Goal: Information Seeking & Learning: Learn about a topic

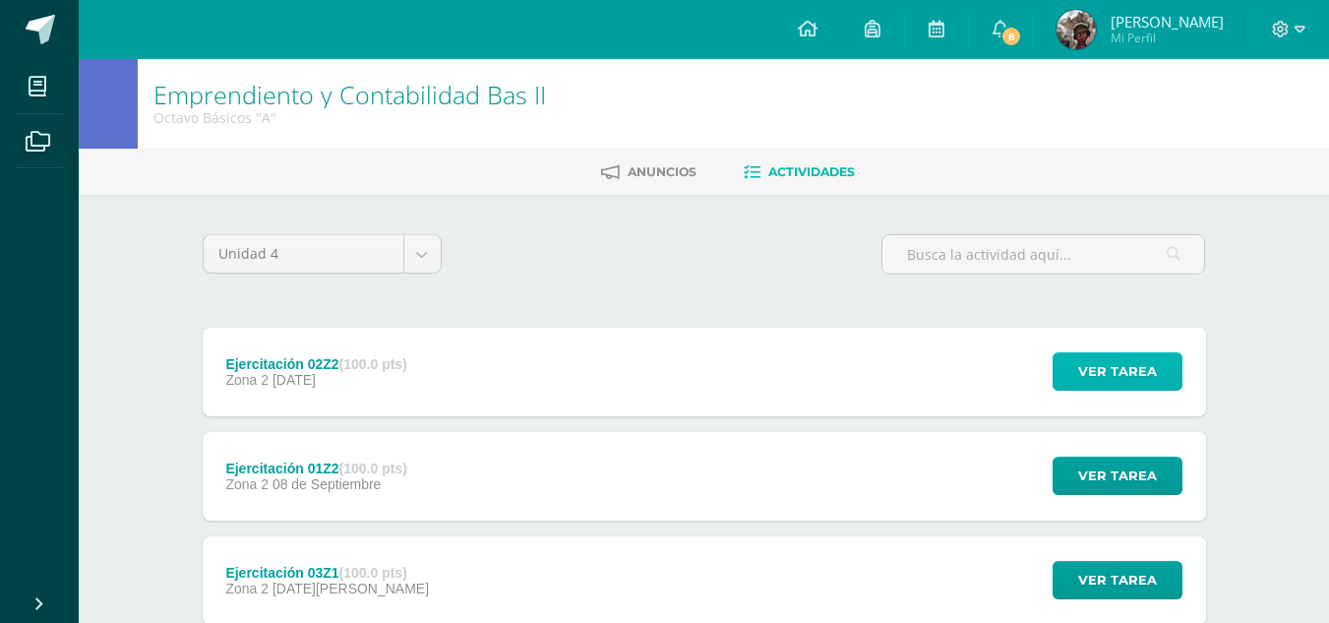
click at [1123, 372] on span "Ver tarea" at bounding box center [1117, 371] width 79 height 36
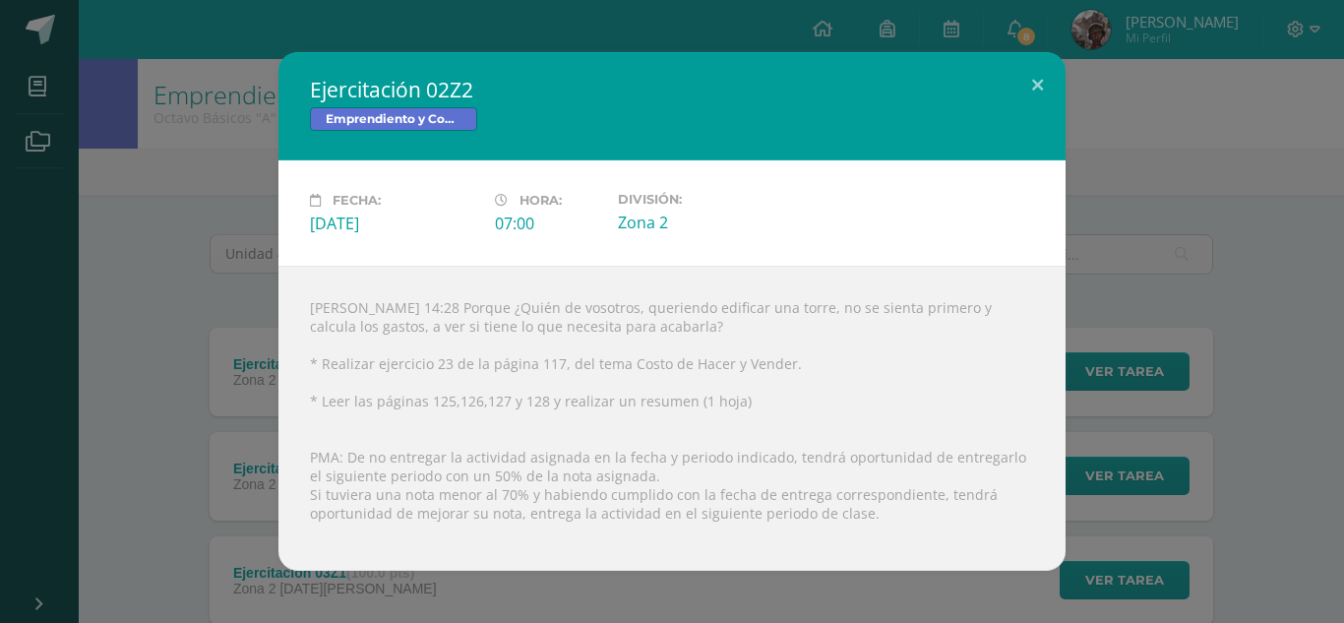
click at [355, 302] on div "Lucas 14:28 Porque ¿Quién de vosotros, queriendo edificar una torre, no se sien…" at bounding box center [671, 418] width 787 height 305
click at [1034, 85] on button at bounding box center [1037, 85] width 56 height 67
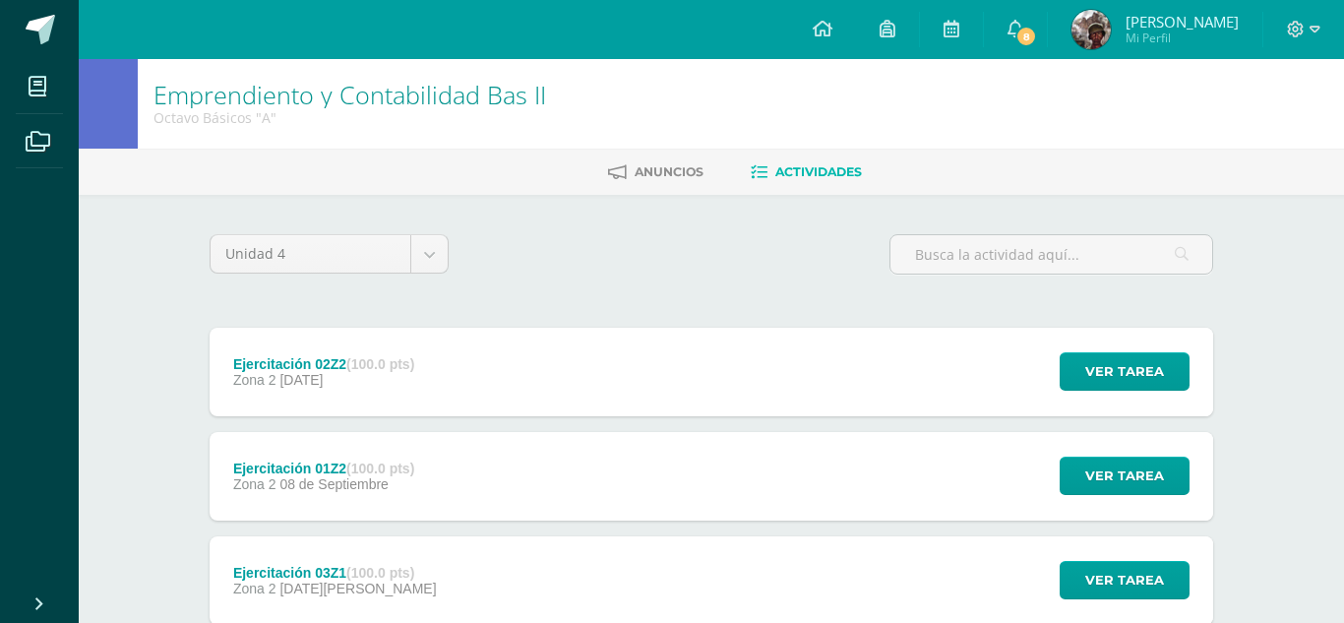
click at [1015, 38] on span "8" at bounding box center [1026, 37] width 22 height 22
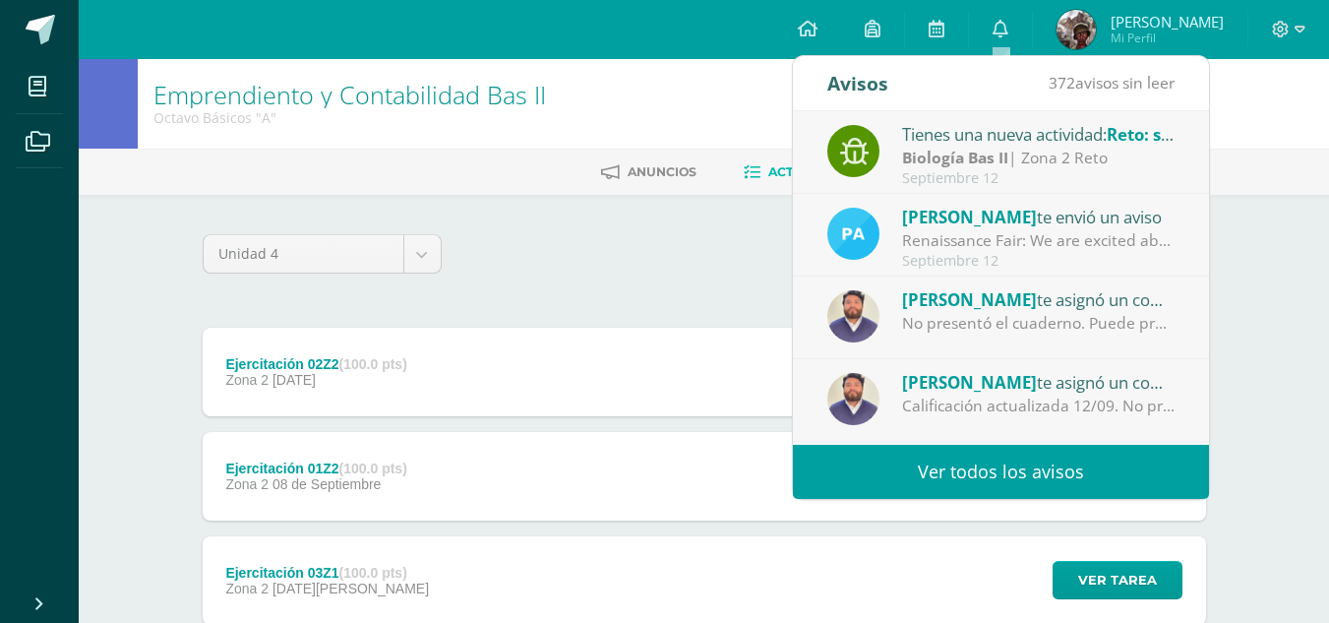
click at [1049, 479] on link "Ver todos los avisos" at bounding box center [1001, 472] width 416 height 54
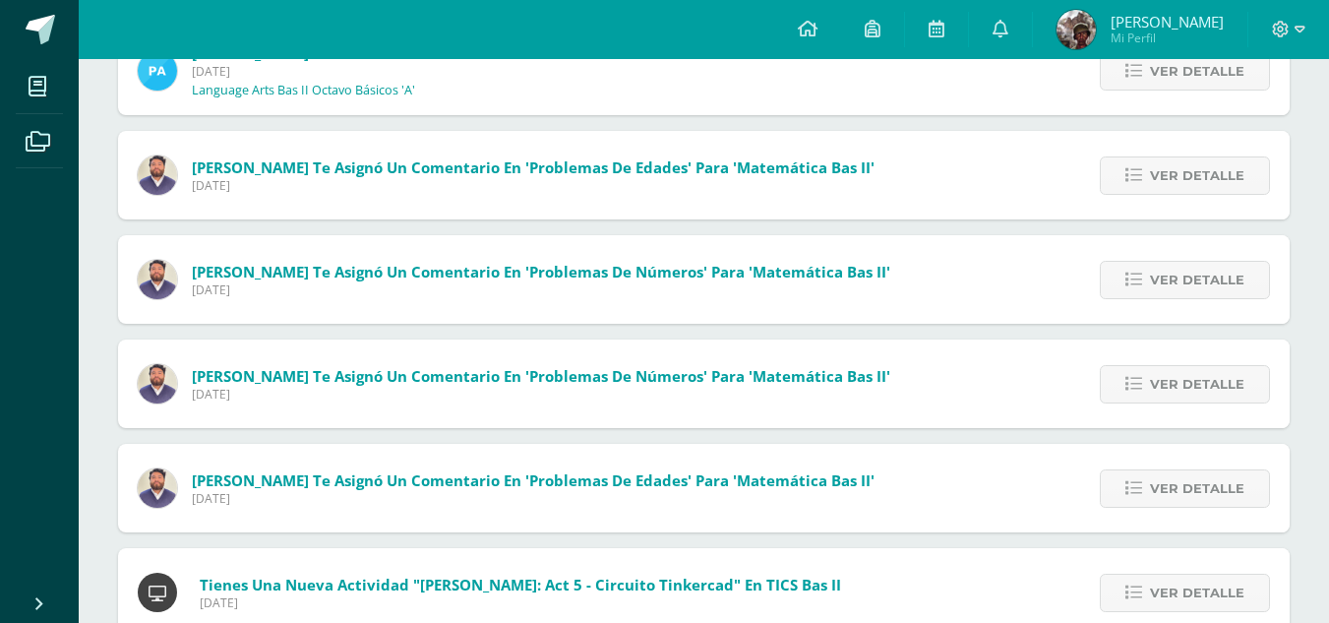
scroll to position [394, 0]
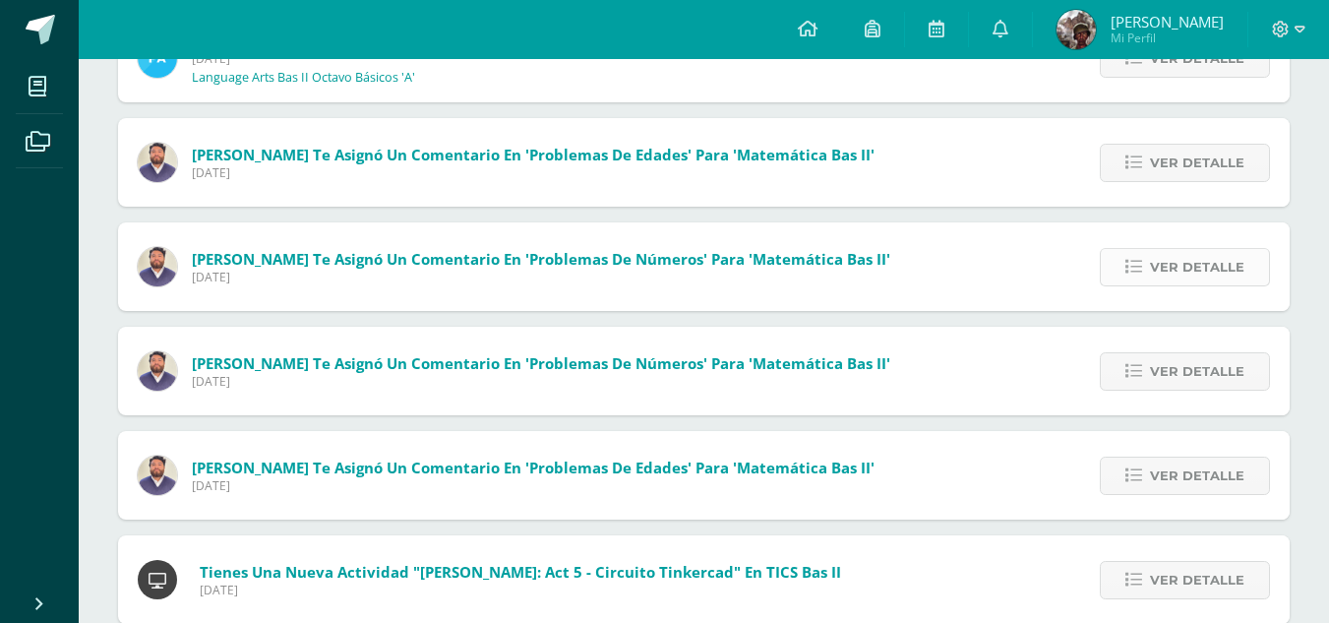
click at [1157, 275] on span "Ver detalle" at bounding box center [1197, 267] width 94 height 36
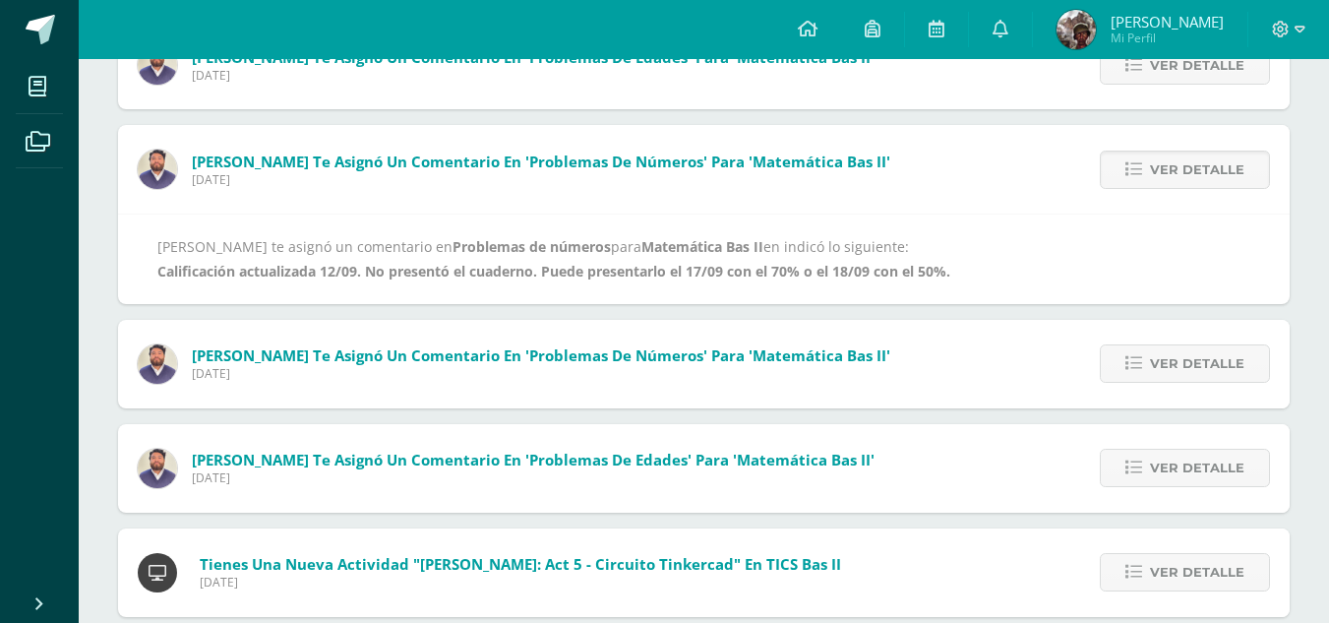
scroll to position [492, 0]
click at [1180, 351] on span "Ver detalle" at bounding box center [1197, 362] width 94 height 36
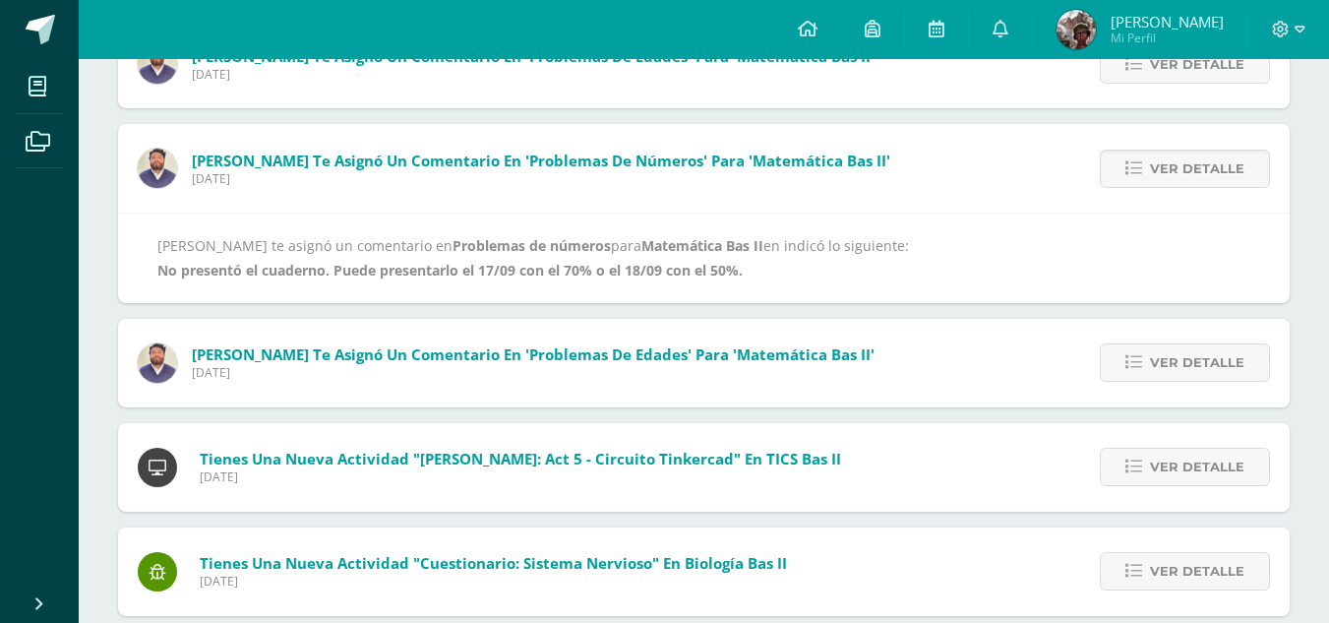
scroll to position [590, 0]
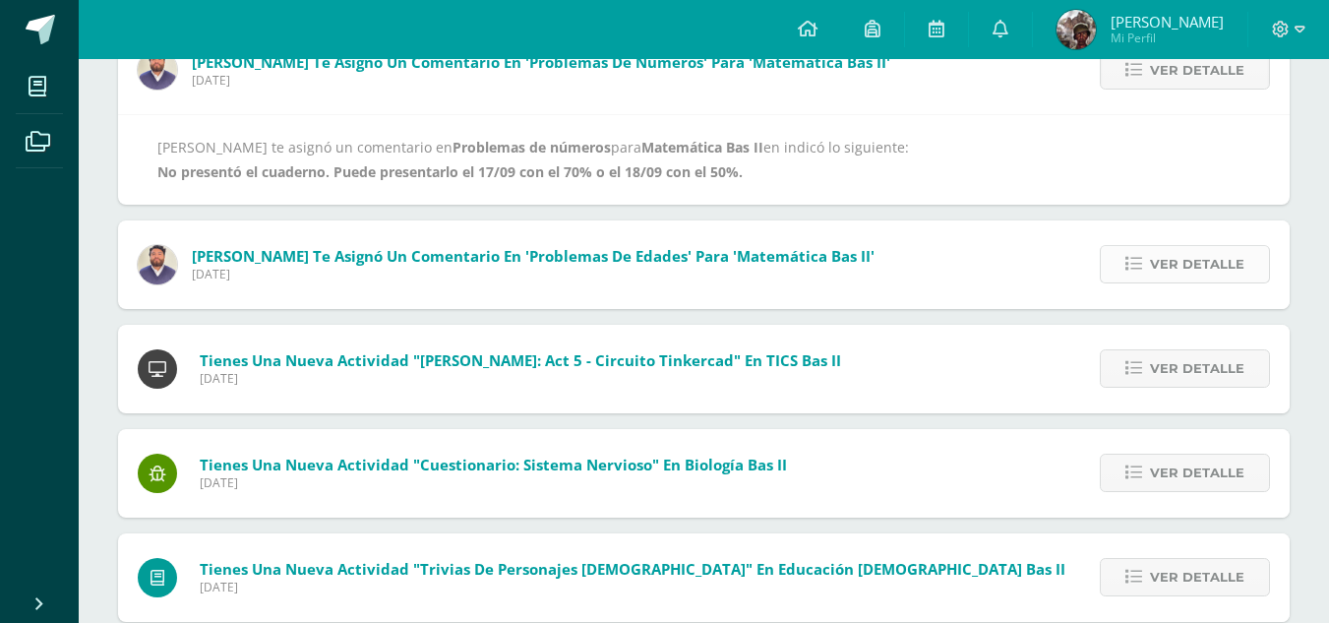
click at [1207, 274] on span "Ver detalle" at bounding box center [1197, 264] width 94 height 36
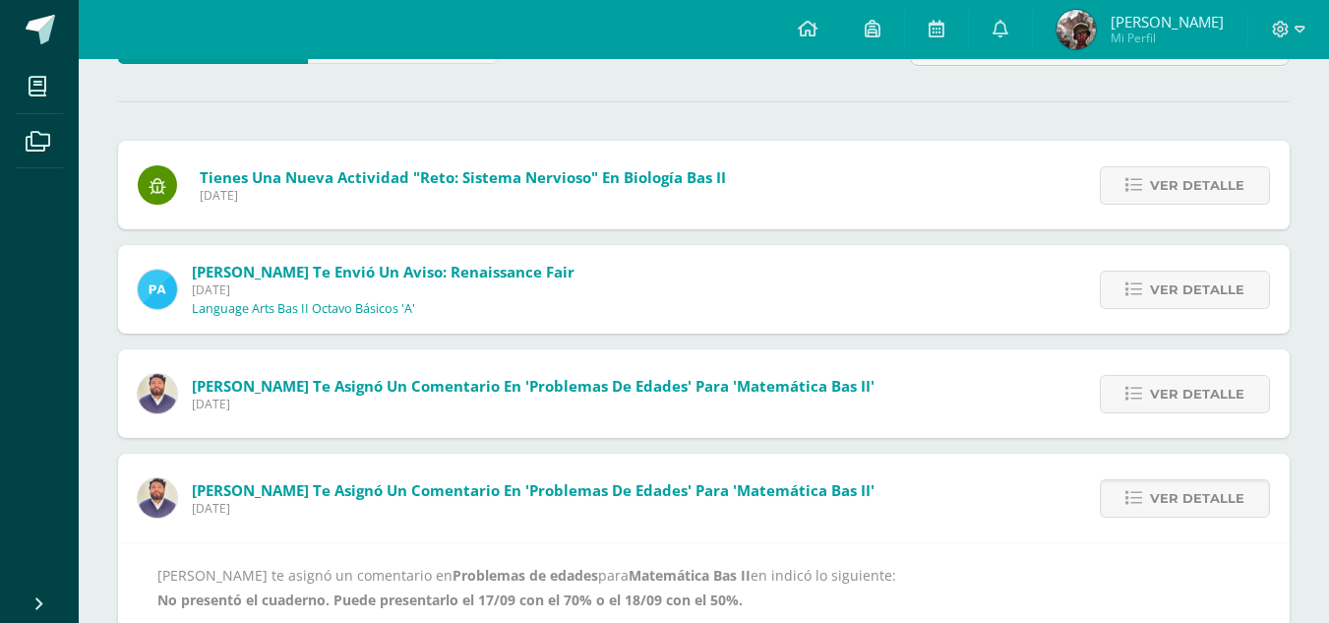
scroll to position [0, 0]
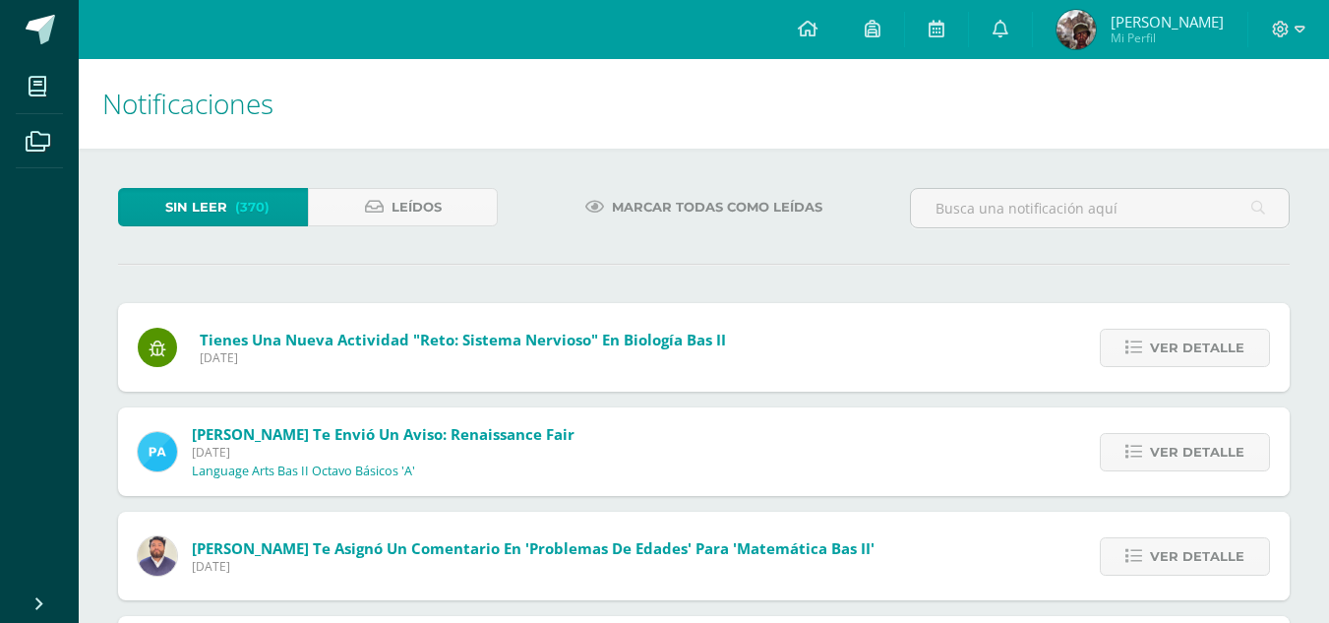
click at [203, 202] on span "Sin leer" at bounding box center [196, 207] width 62 height 36
click at [677, 206] on span "Marcar todas como leídas" at bounding box center [717, 207] width 211 height 36
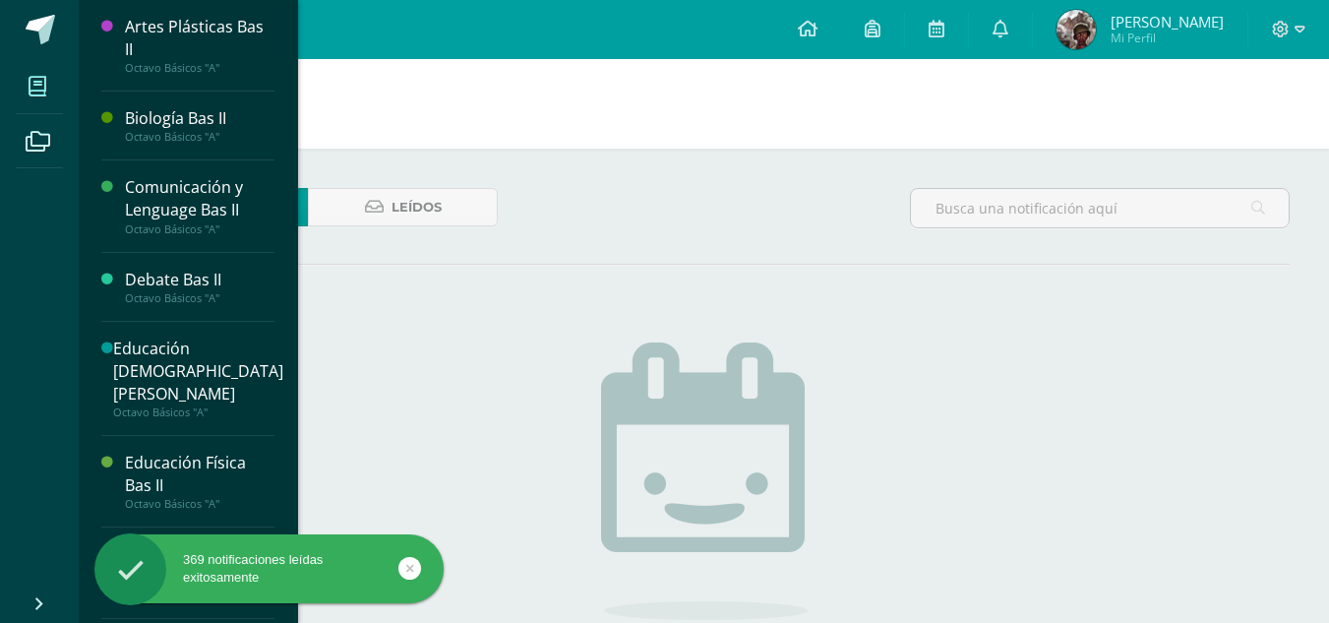
click at [57, 81] on span at bounding box center [38, 86] width 44 height 44
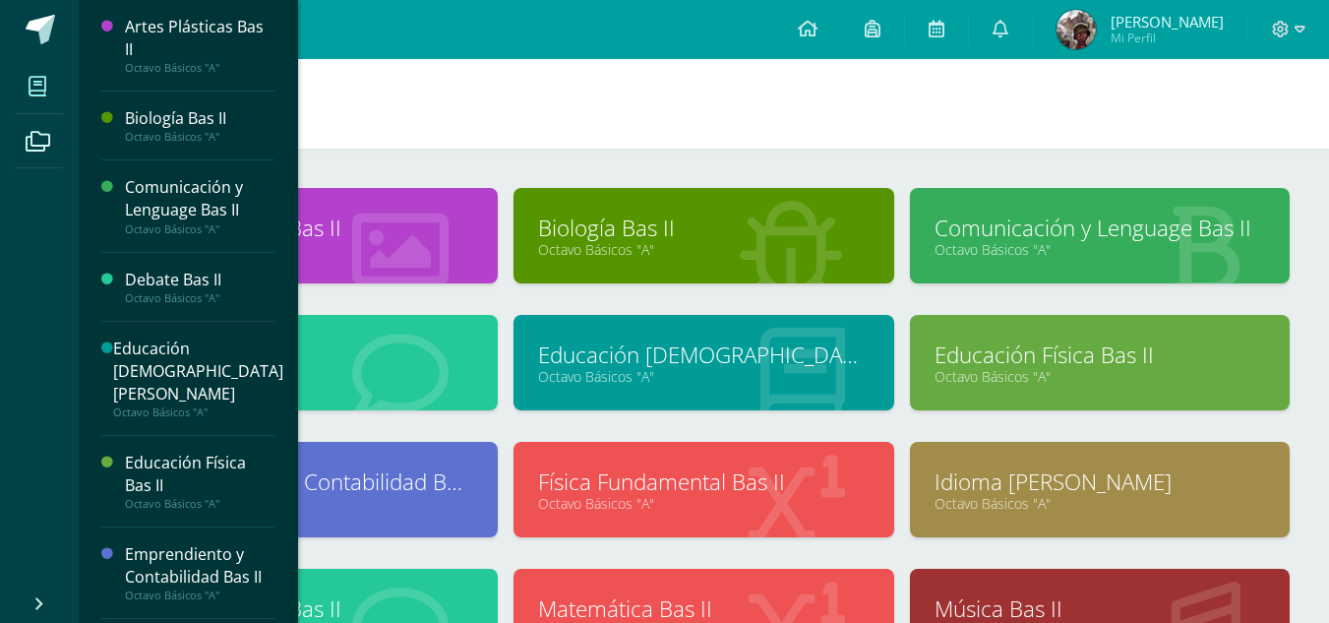
click at [565, 85] on h1 "Mis cursos" at bounding box center [703, 104] width 1203 height 90
click at [57, 52] on link at bounding box center [39, 29] width 79 height 59
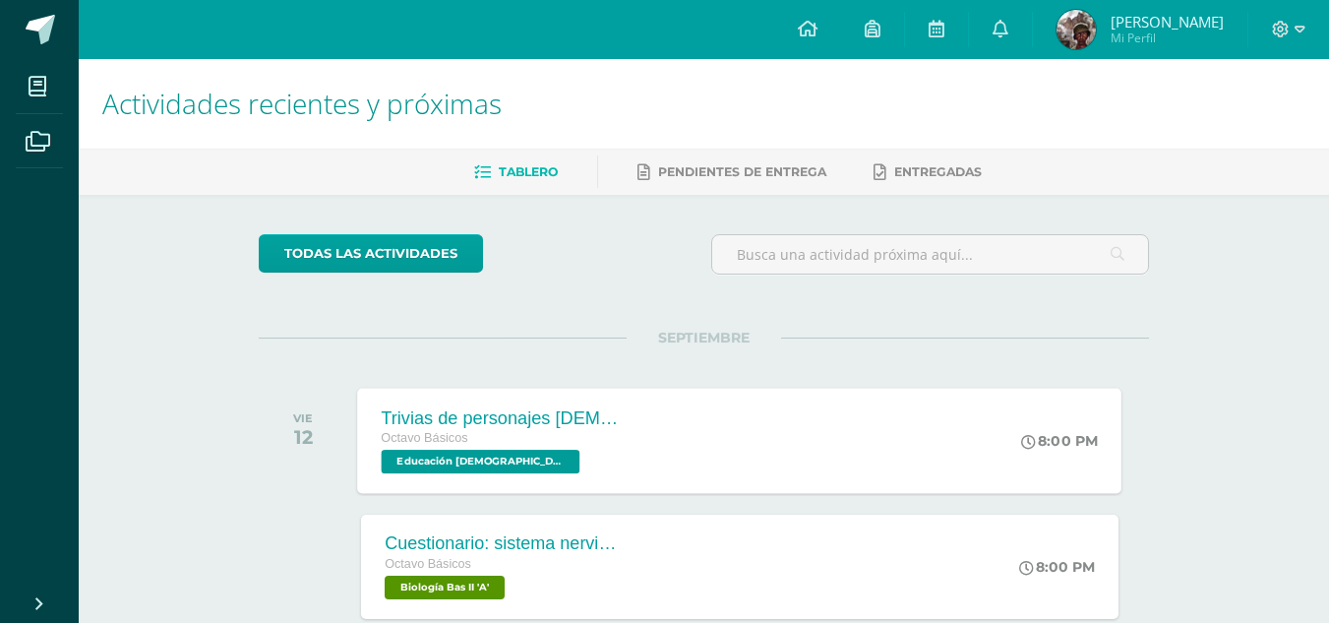
click at [942, 443] on div "Trivias de personajes [DEMOGRAPHIC_DATA] Octavo Básicos Educación [DEMOGRAPHIC_…" at bounding box center [740, 440] width 764 height 105
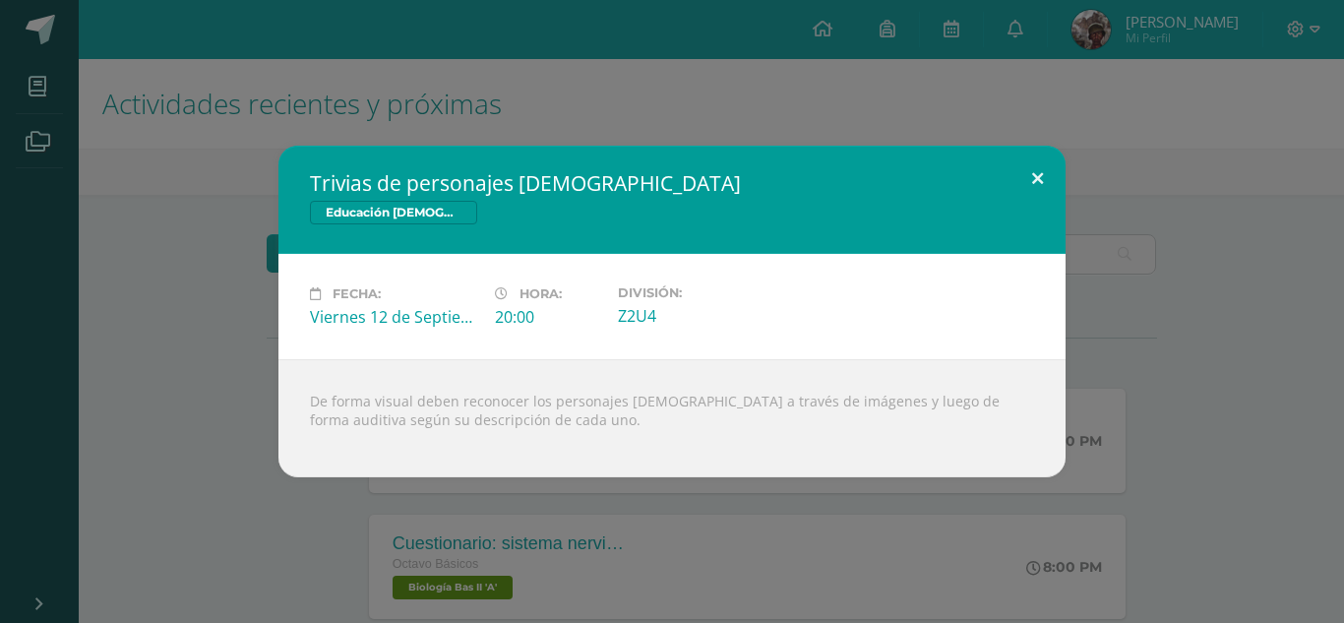
click at [1031, 183] on button at bounding box center [1037, 179] width 56 height 67
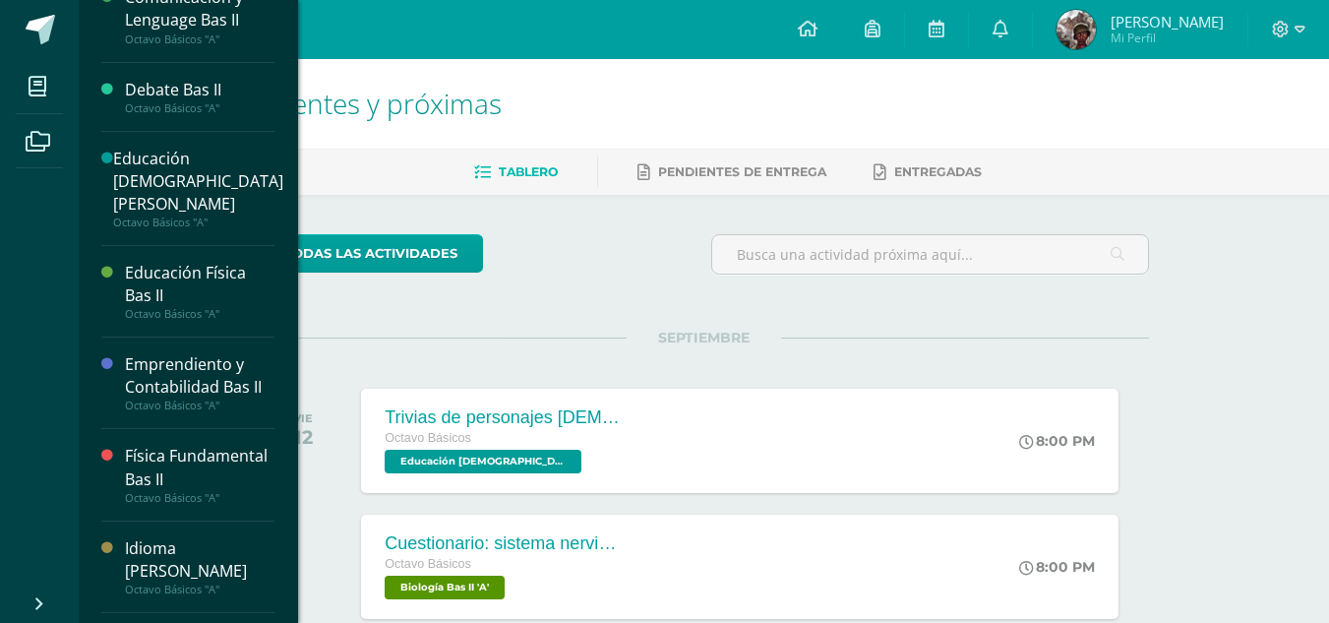
scroll to position [196, 0]
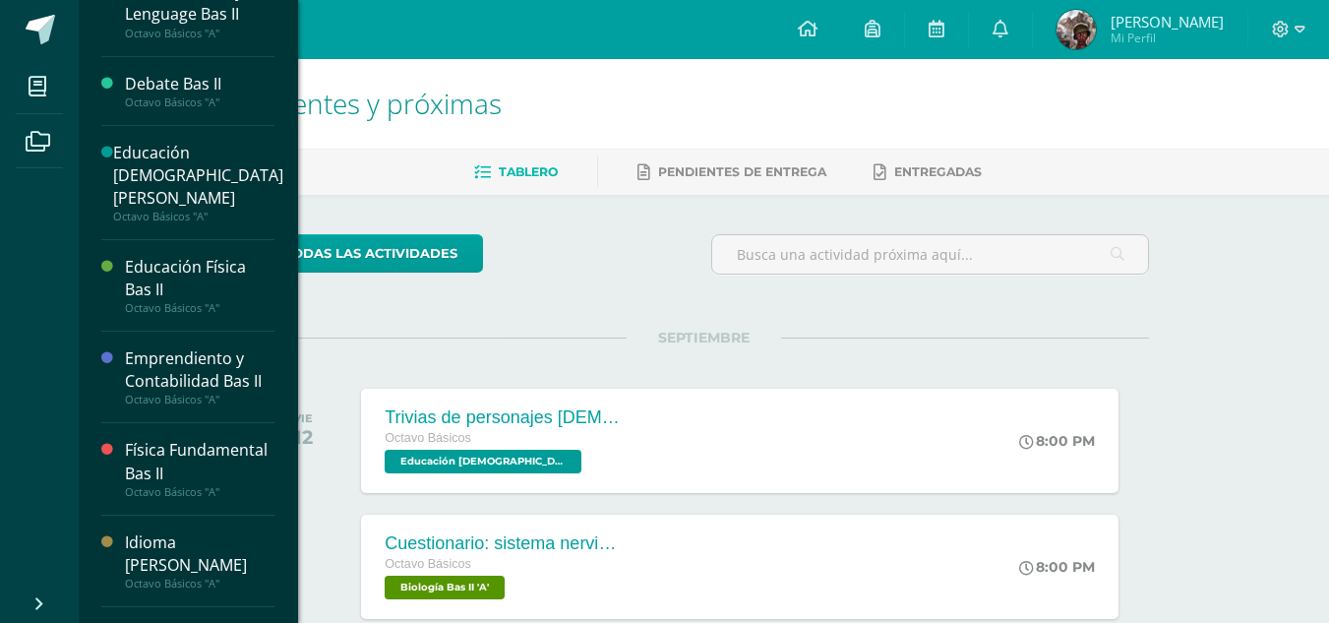
click at [173, 347] on div "Emprendiento y Contabilidad Bas II" at bounding box center [200, 369] width 150 height 45
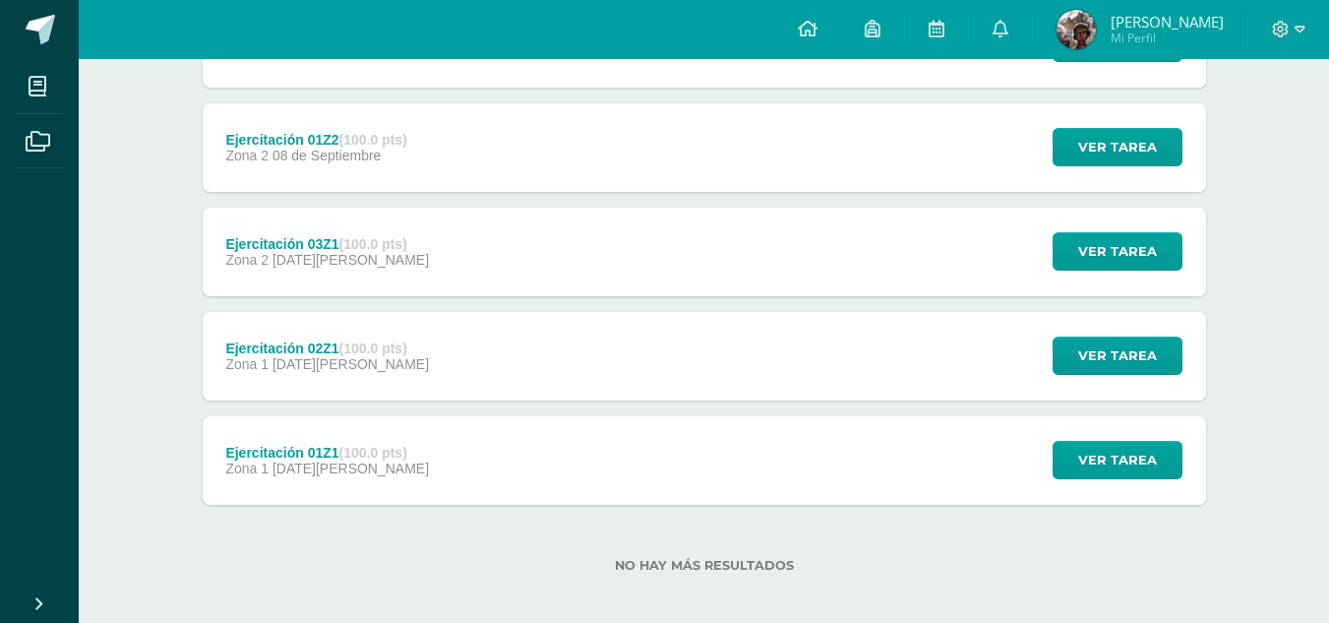
scroll to position [336, 0]
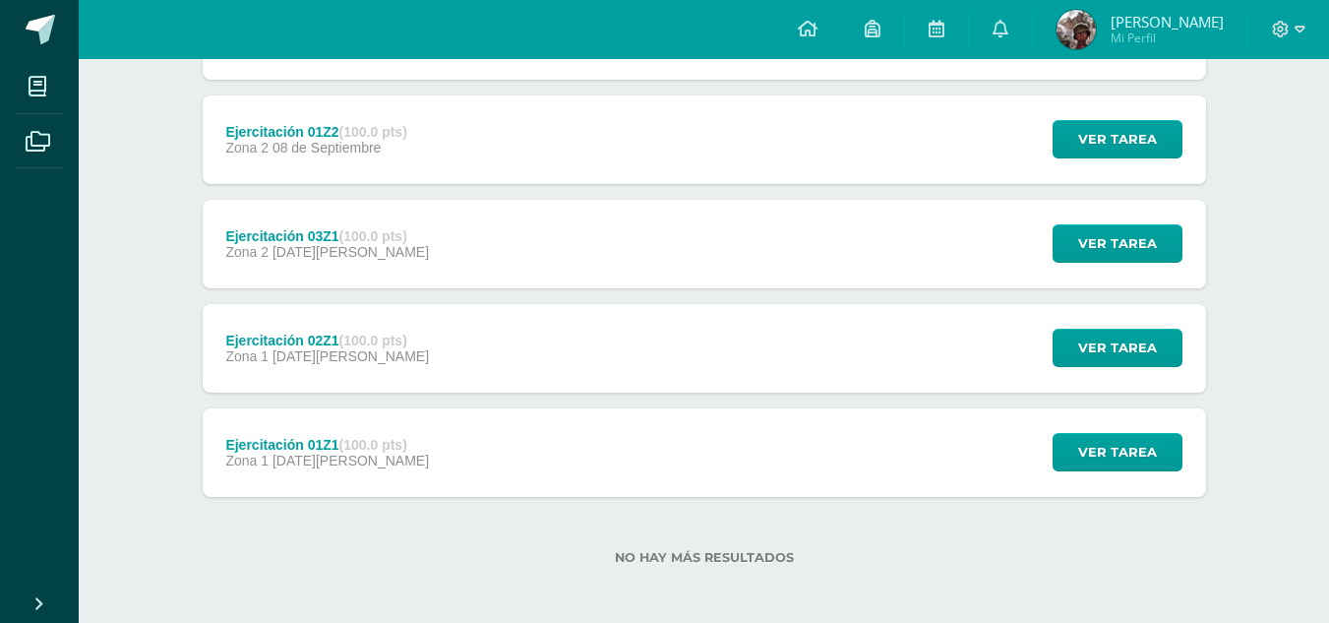
click at [398, 376] on div "Ejercitación 02Z1 (100.0 pts) Zona 1 [DATE][PERSON_NAME]" at bounding box center [328, 348] width 250 height 89
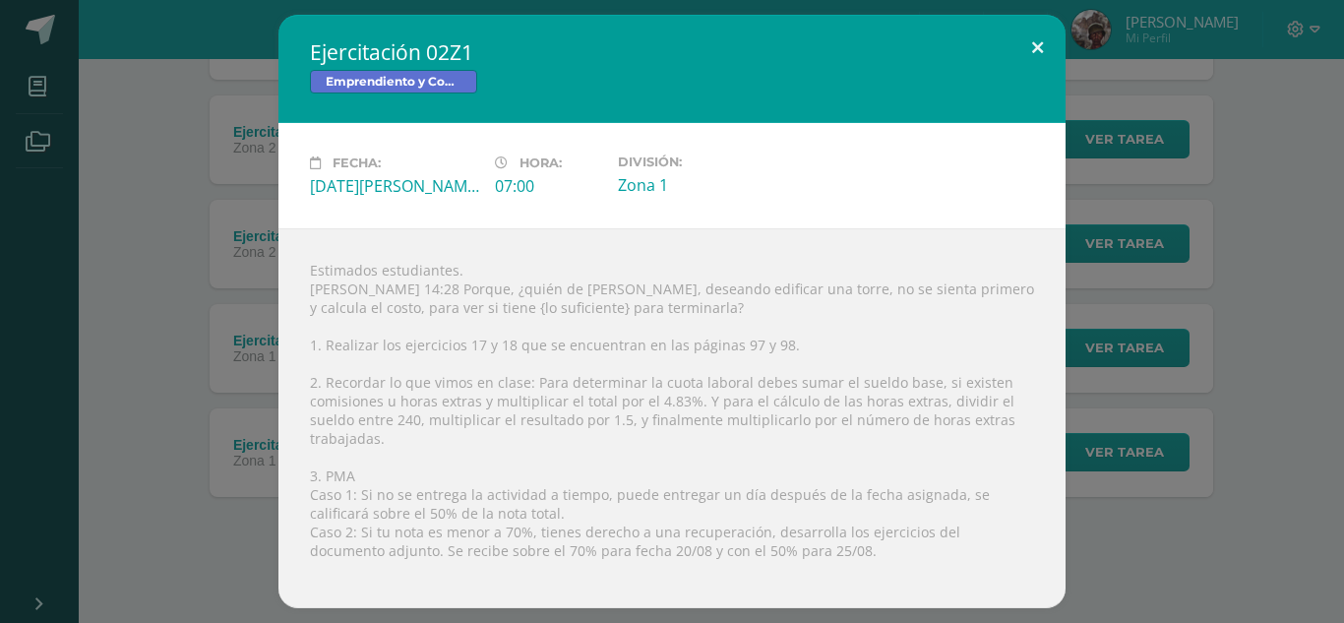
click at [1040, 58] on button at bounding box center [1037, 48] width 56 height 67
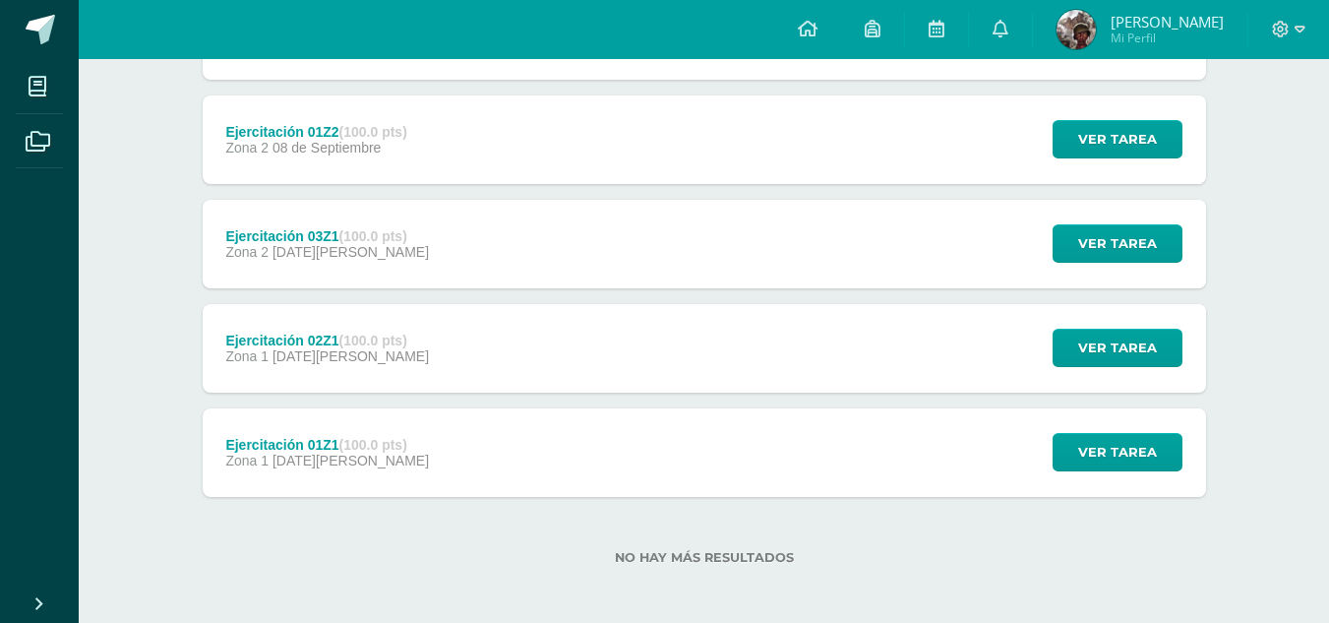
click at [457, 482] on div "Ejercitación 01Z1 (100.0 pts) Zona 1 [DATE][PERSON_NAME] Ver tarea Ejercitación…" at bounding box center [705, 452] width 1004 height 89
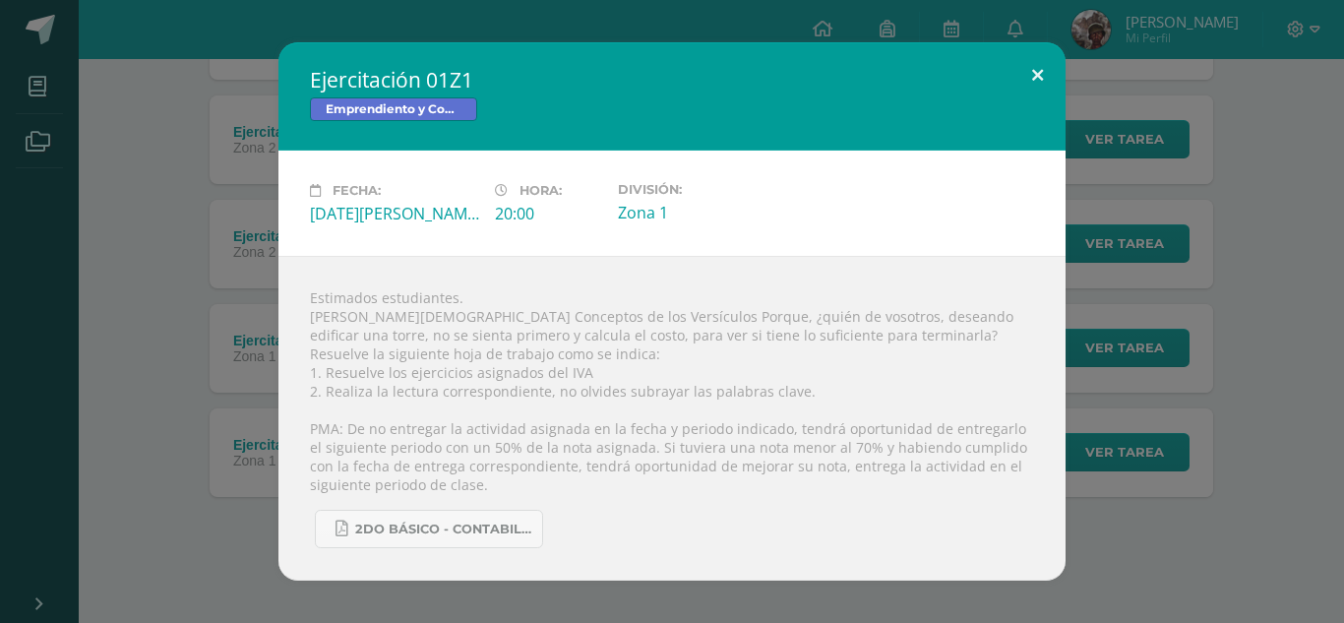
click at [1040, 75] on button at bounding box center [1037, 75] width 56 height 67
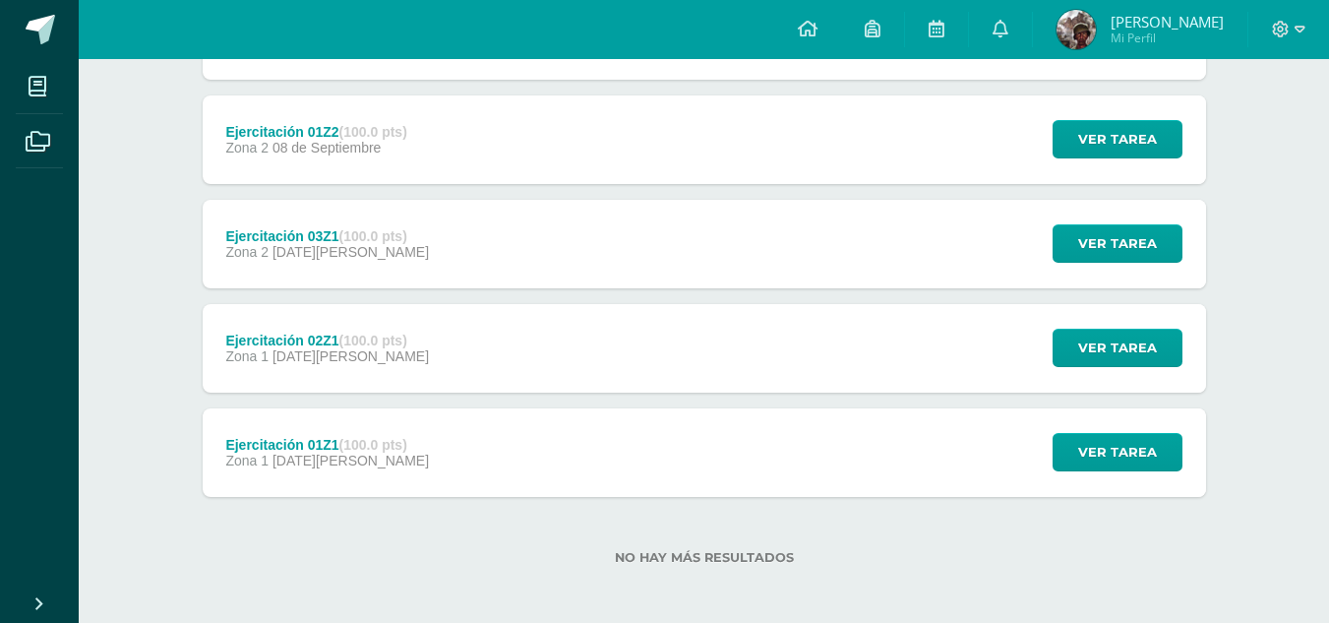
click at [974, 241] on div "Ejercitación 03Z1 (100.0 pts) Zona 2 [DATE][PERSON_NAME] Ver tarea Ejercitación…" at bounding box center [705, 244] width 1004 height 89
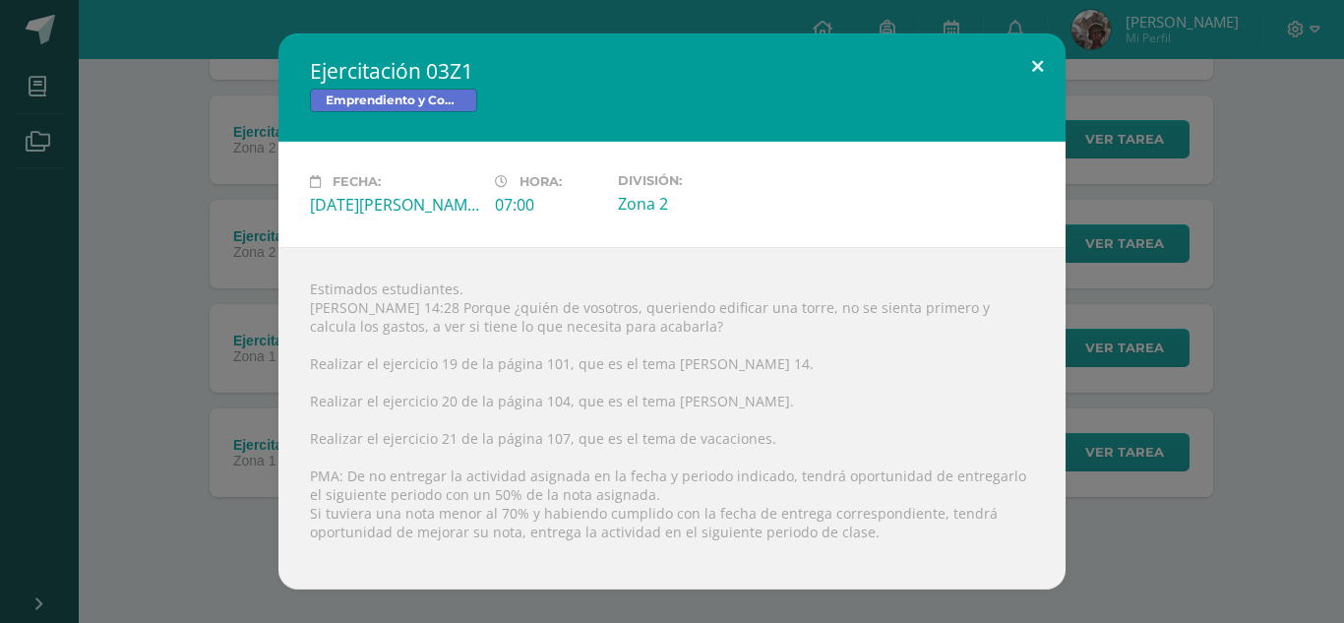
click at [1032, 59] on button at bounding box center [1037, 66] width 56 height 67
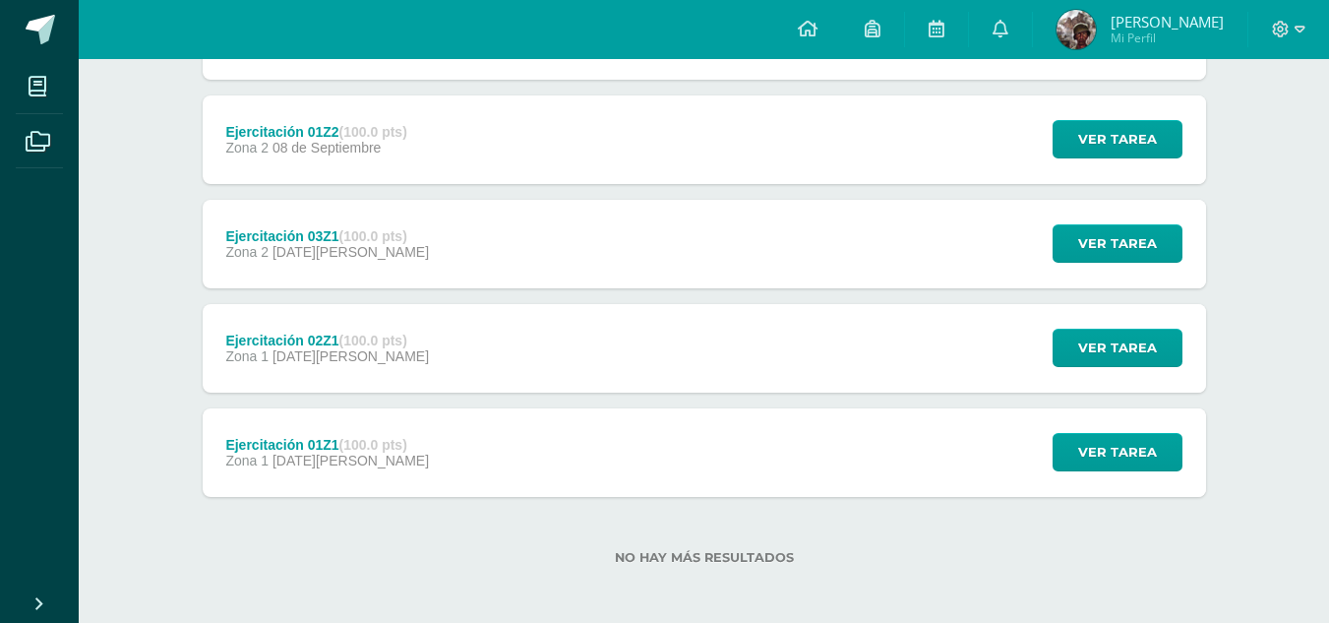
click at [829, 365] on div "Ejercitación 02Z1 (100.0 pts) Zona 1 [DATE][PERSON_NAME] Ver tarea Ejercitación…" at bounding box center [705, 348] width 1004 height 89
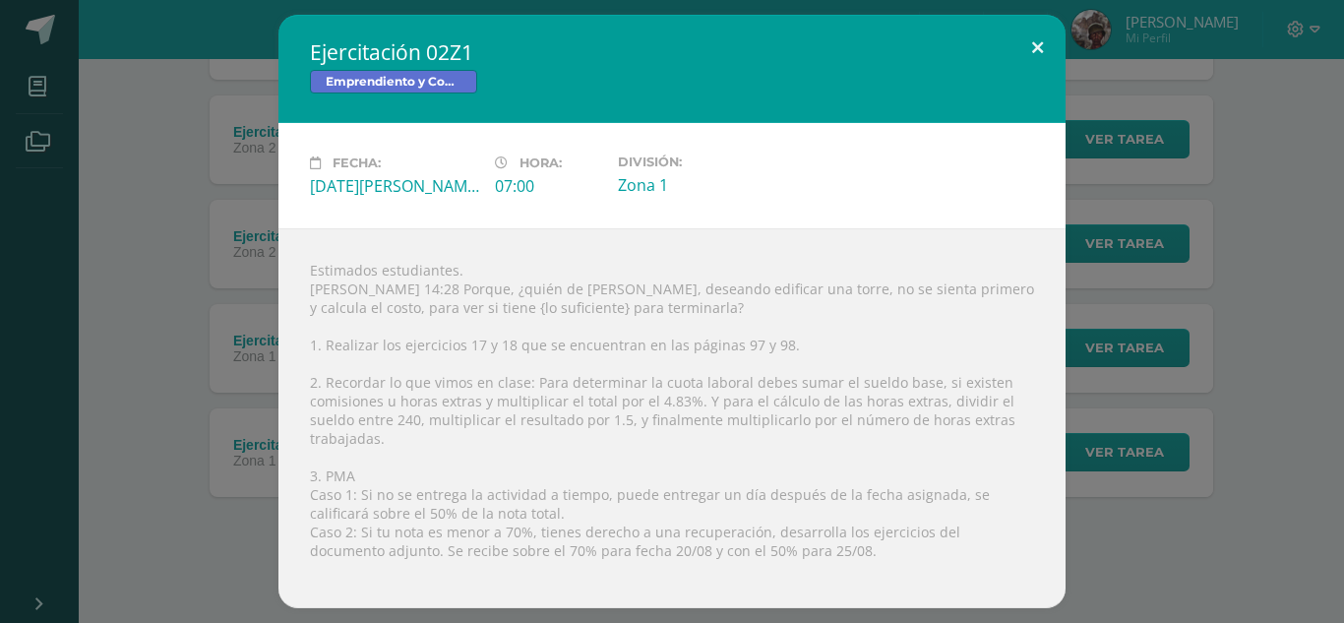
click at [1031, 63] on button at bounding box center [1037, 48] width 56 height 67
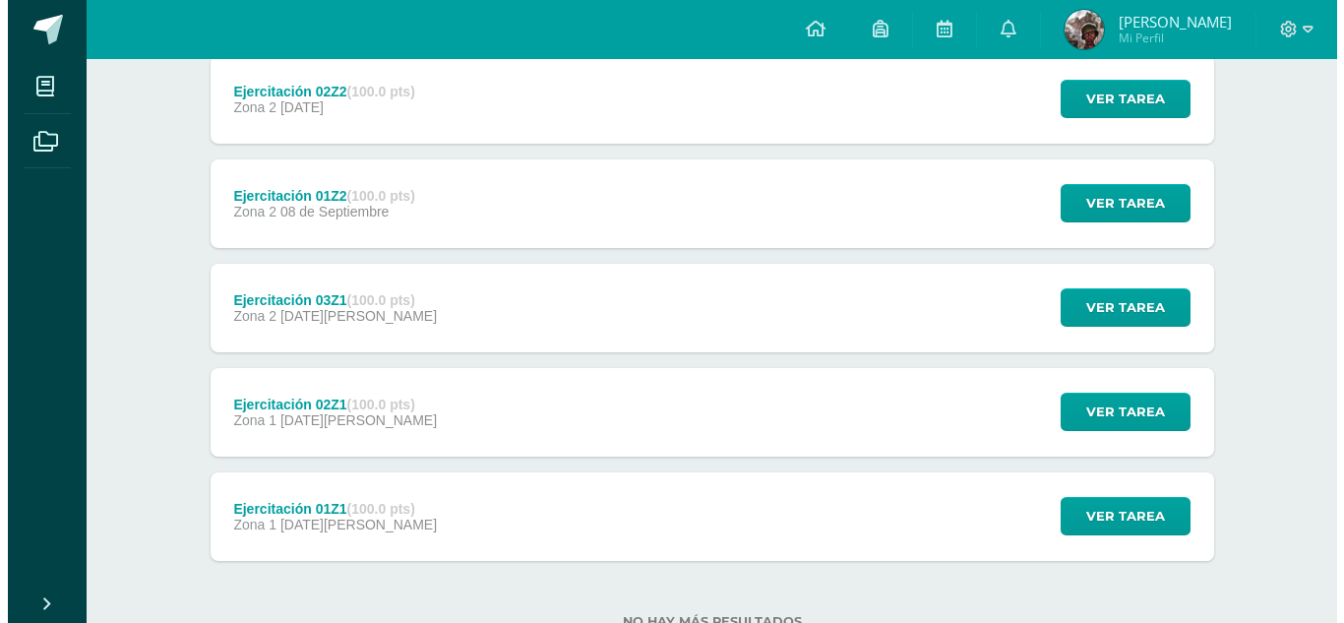
scroll to position [272, 0]
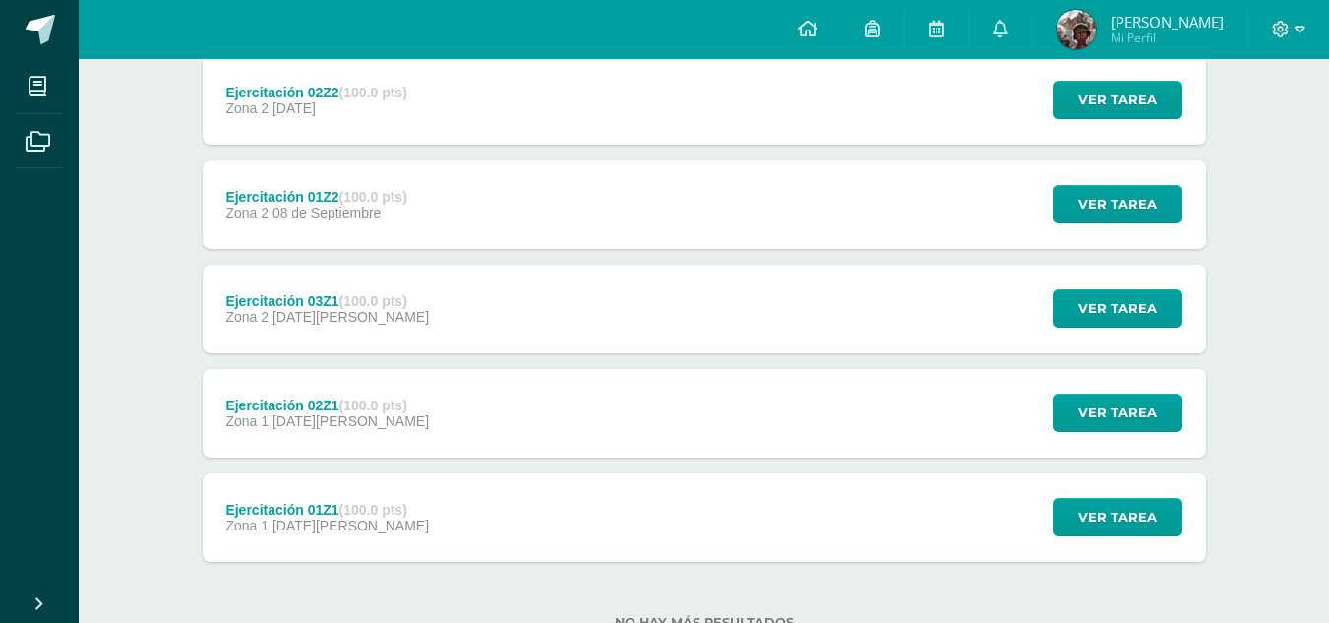
click at [728, 194] on div "Ejercitación 01Z2 (100.0 pts) Zona 2 [DATE] Ver tarea Ejercitación 01Z2 Emprend…" at bounding box center [705, 204] width 1004 height 89
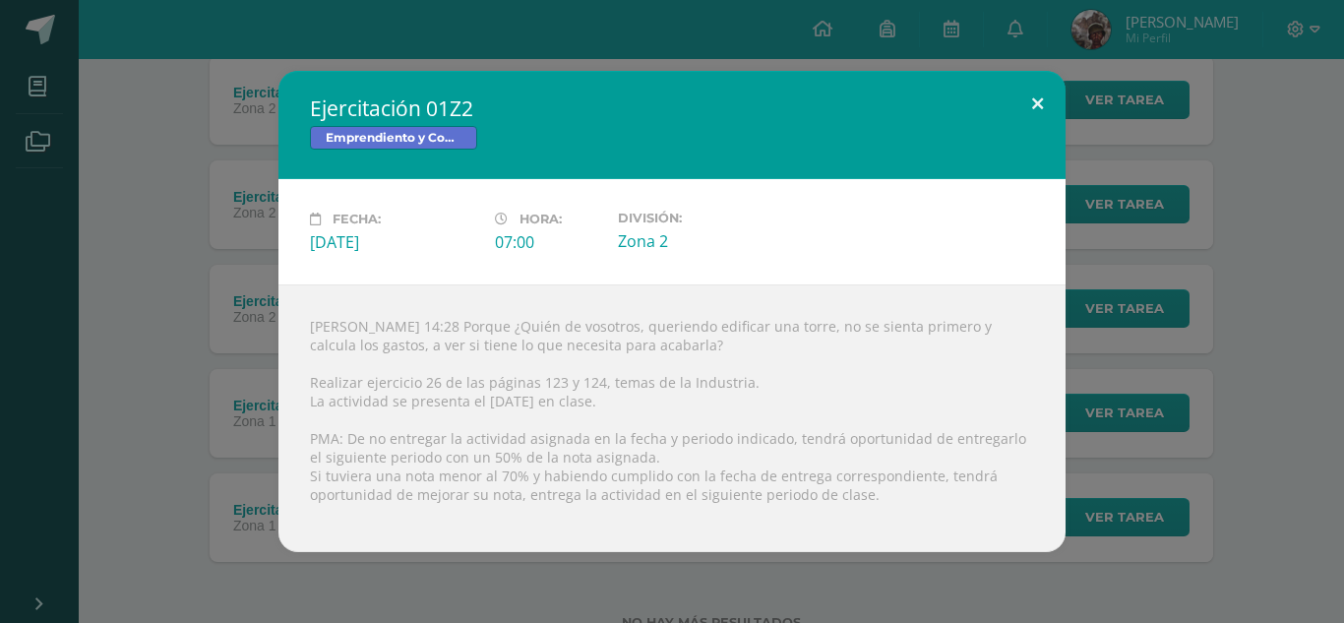
click at [1037, 108] on button at bounding box center [1037, 104] width 56 height 67
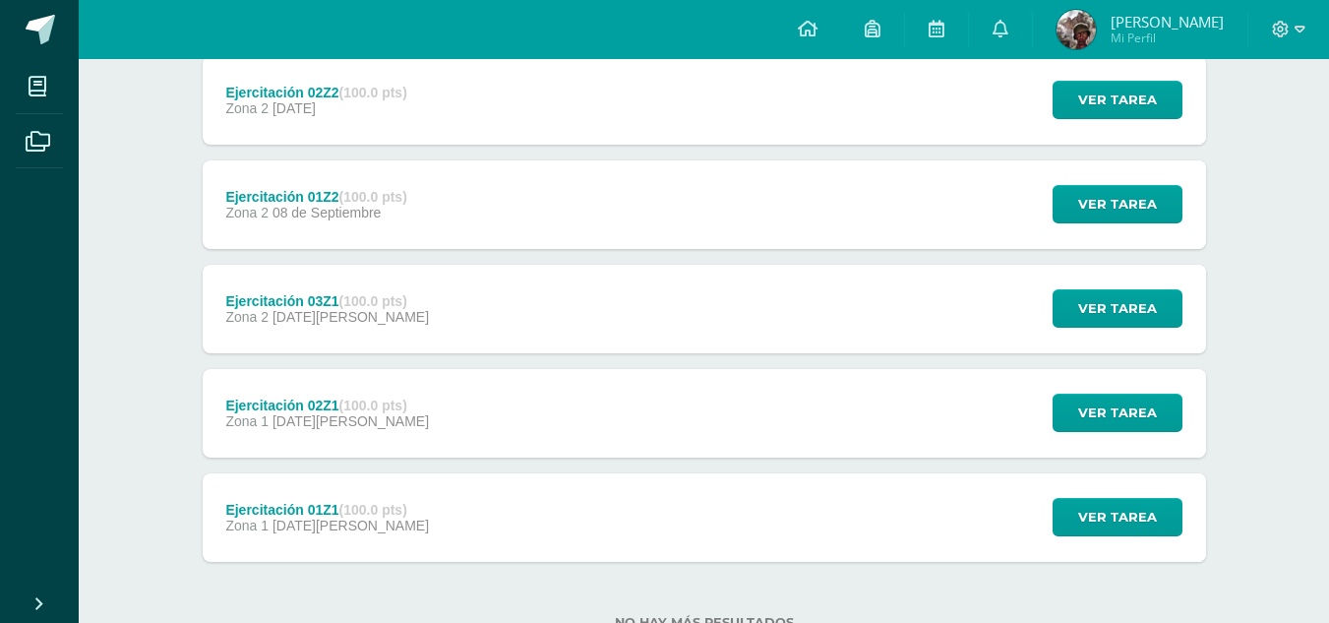
click at [910, 95] on div "Ejercitación 02Z2 (100.0 pts) Zona 2 [DATE] Ver tarea Ejercitación 02Z2 Emprend…" at bounding box center [705, 100] width 1004 height 89
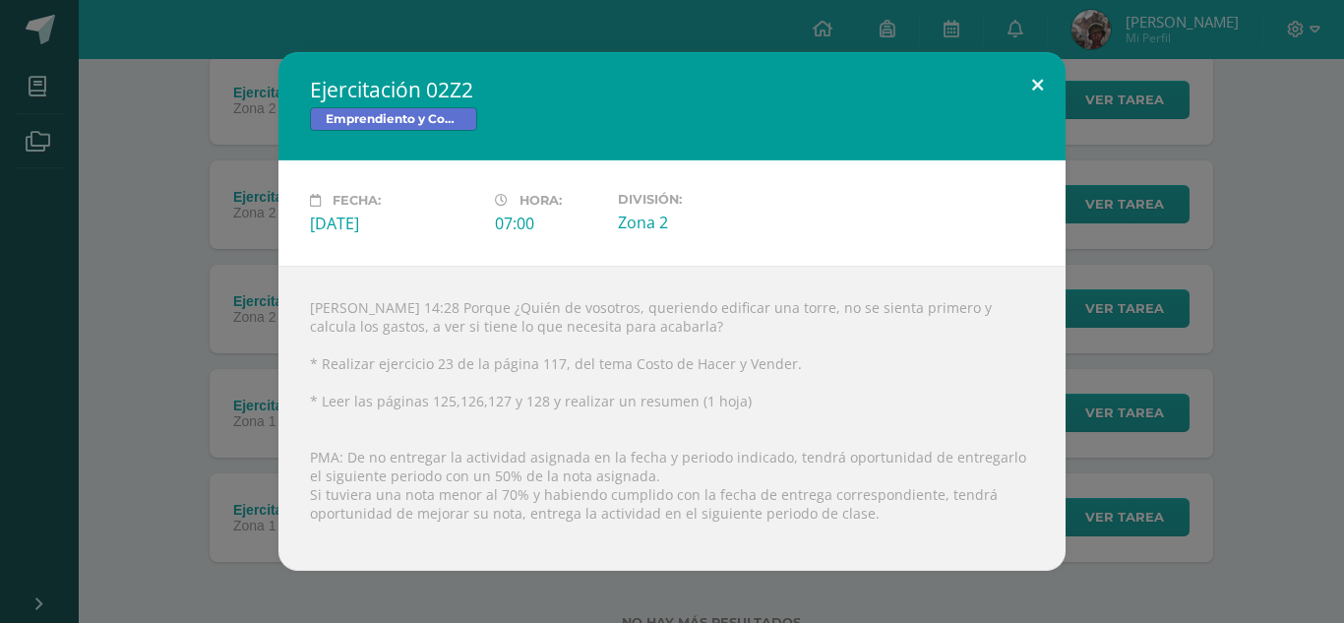
click at [1044, 84] on button at bounding box center [1037, 85] width 56 height 67
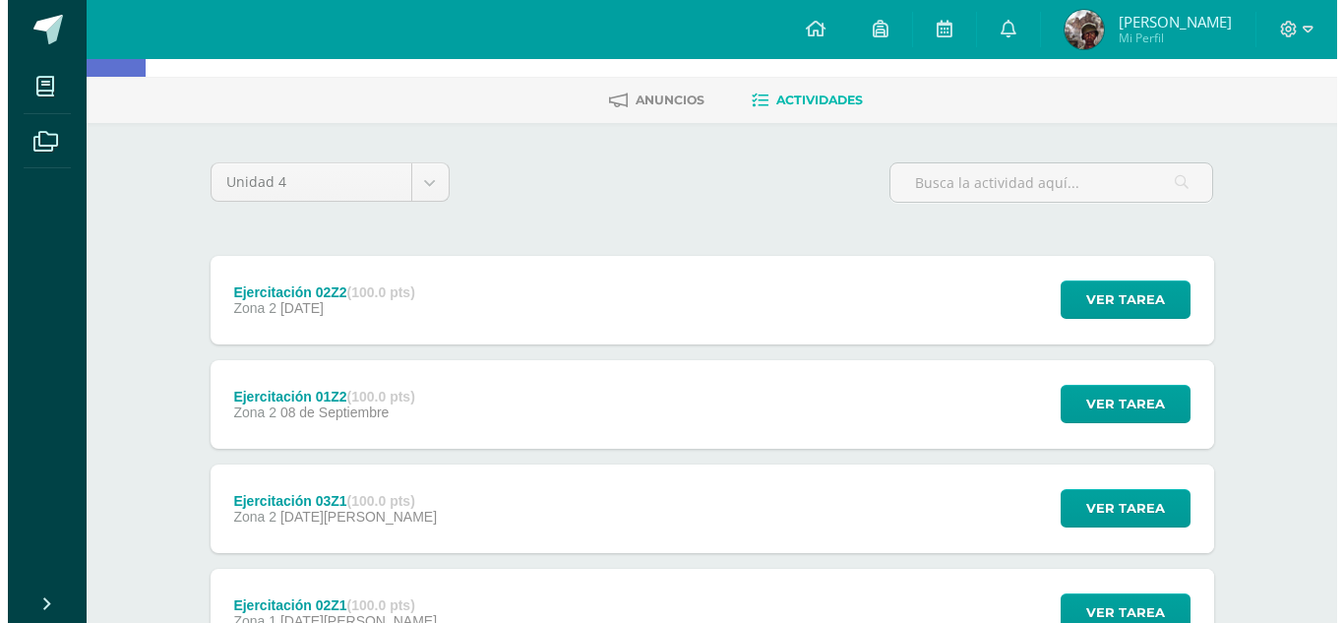
scroll to position [341, 0]
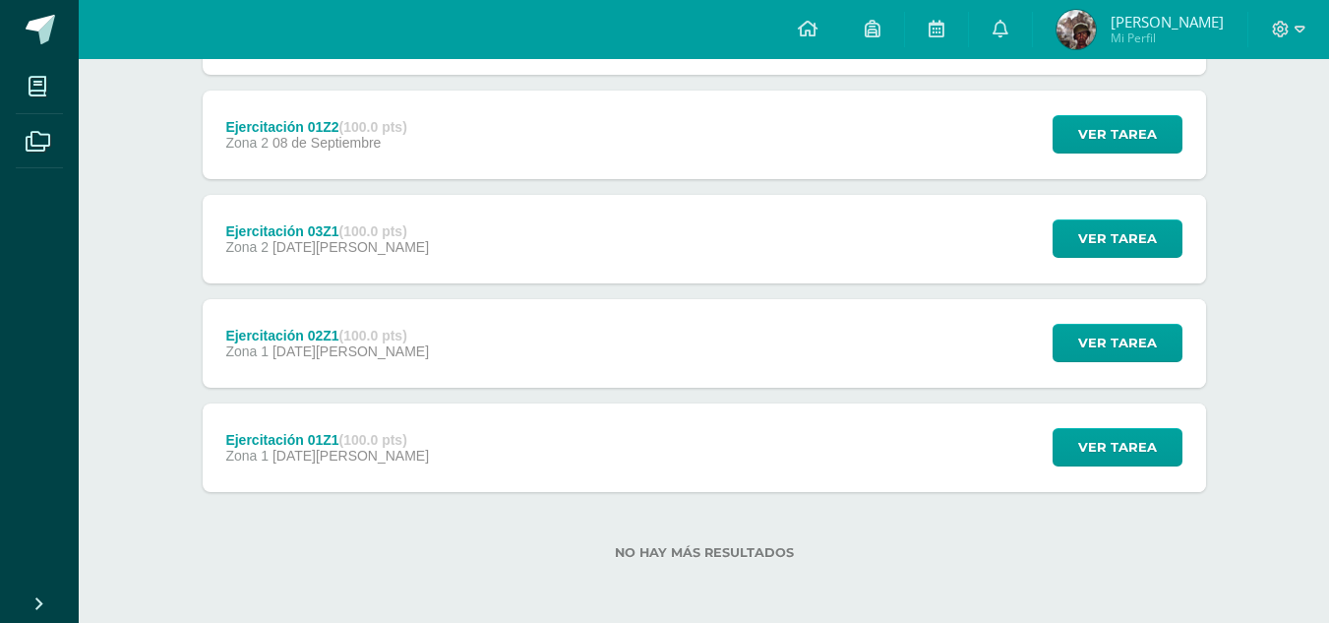
click at [502, 447] on div "Ejercitación 01Z1 (100.0 pts) Zona 1 11 de Agosto Ver tarea Ejercitación 01Z1 E…" at bounding box center [705, 447] width 1004 height 89
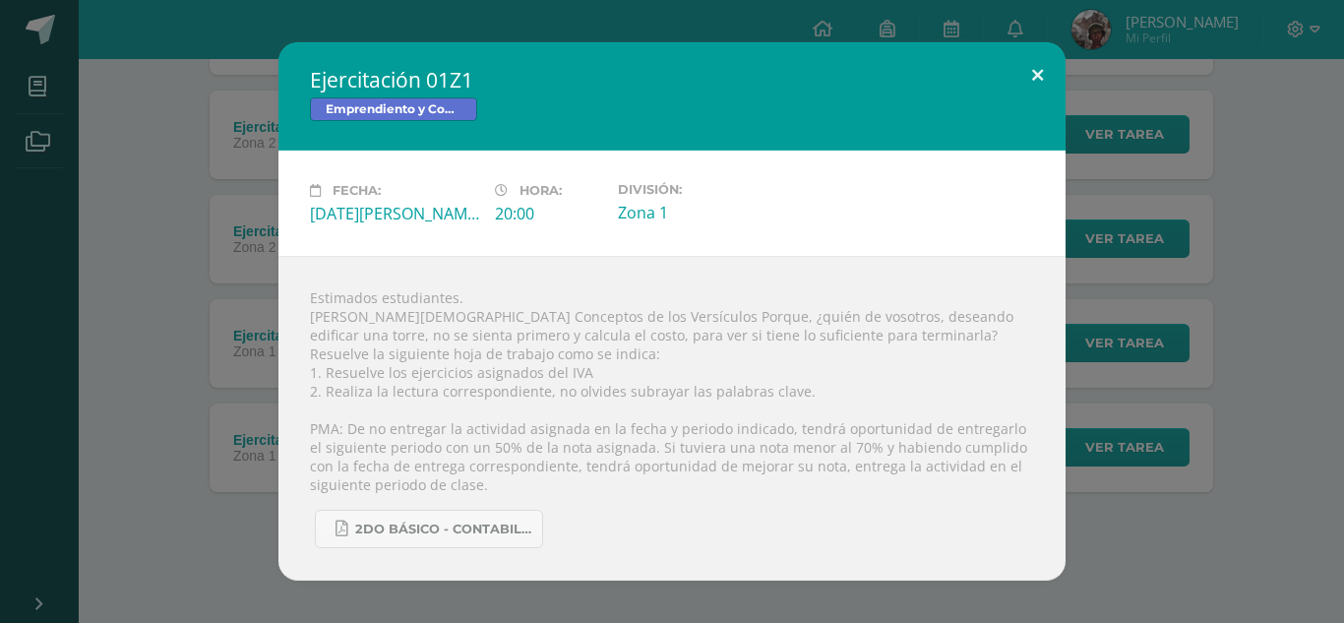
click at [1039, 70] on button at bounding box center [1037, 75] width 56 height 67
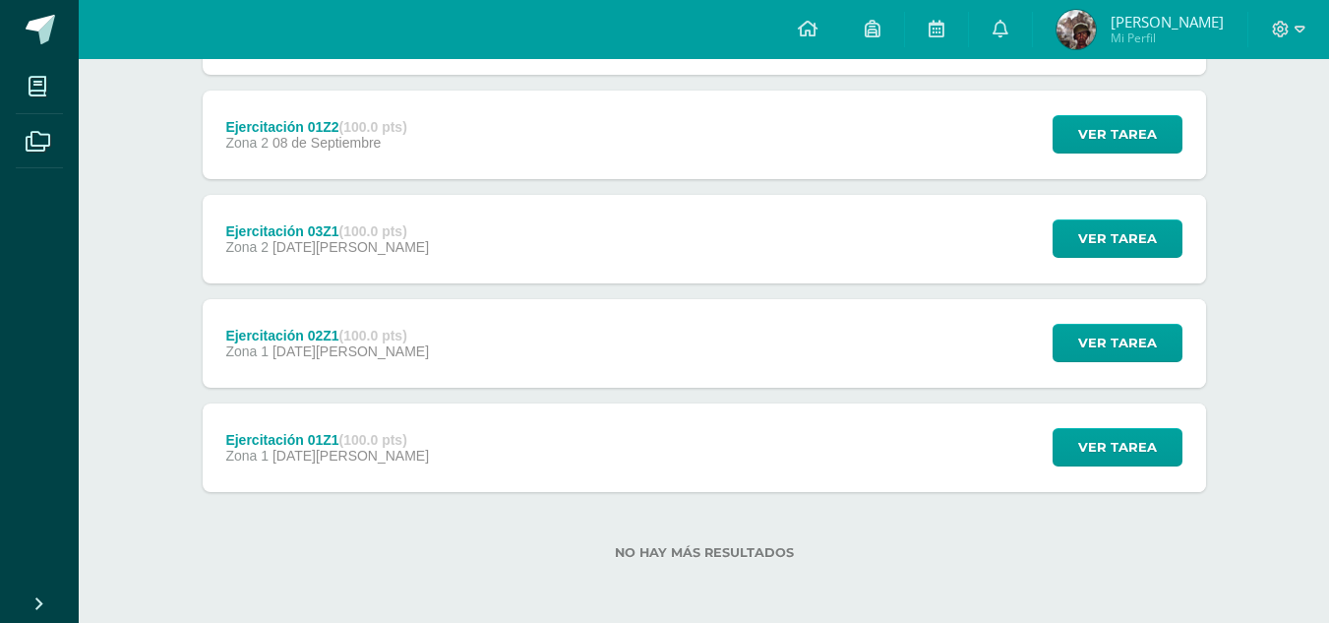
click at [656, 349] on div "Ejercitación 02Z1 (100.0 pts) Zona 1 18 de Agosto Ver tarea Ejercitación 02Z1 E…" at bounding box center [705, 343] width 1004 height 89
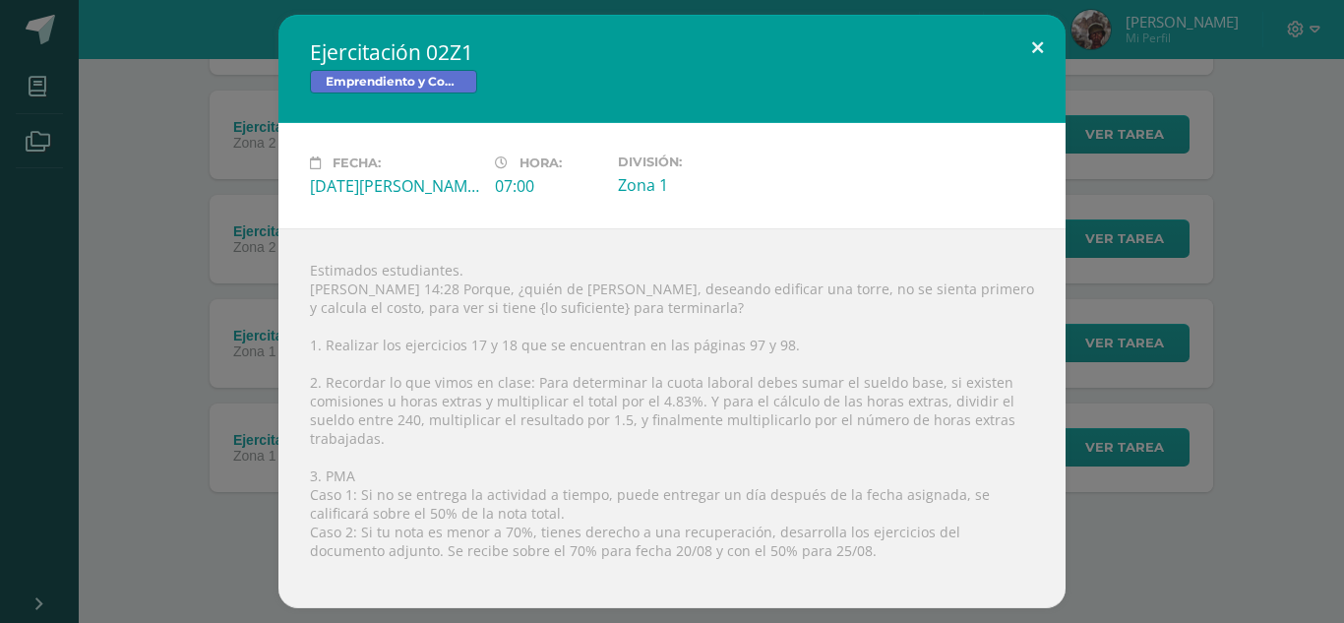
click at [1032, 52] on button at bounding box center [1037, 48] width 56 height 67
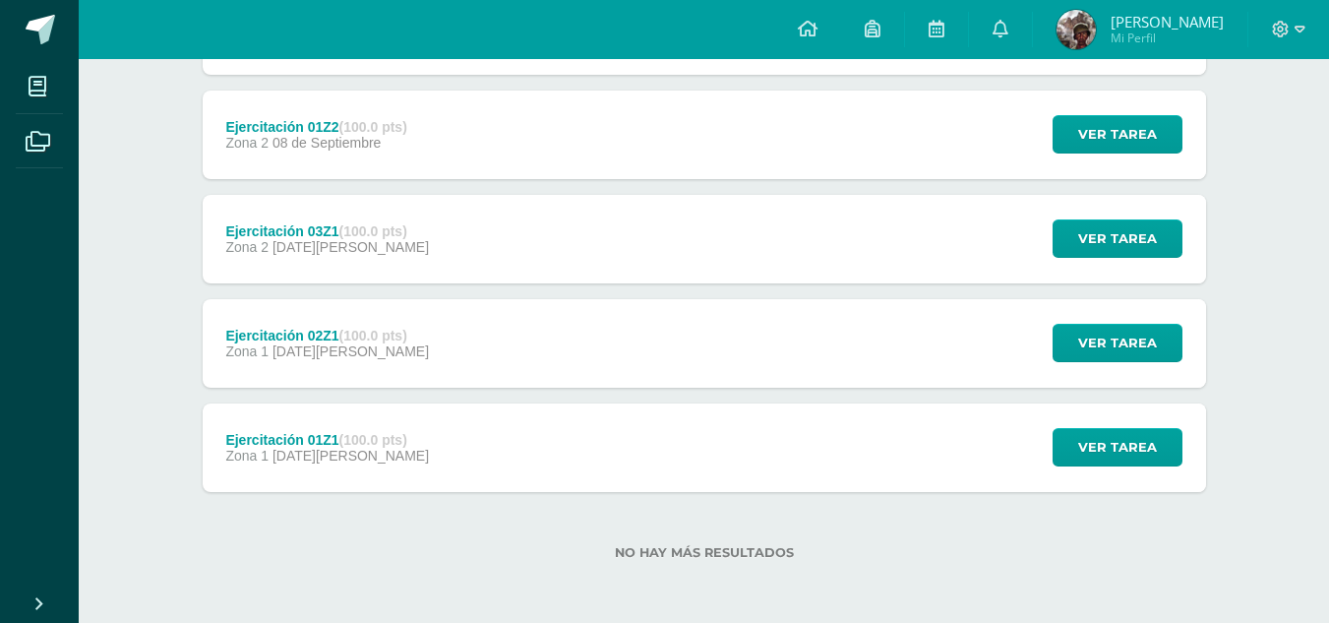
click at [786, 449] on div "Ejercitación 01Z1 (100.0 pts) Zona 1 11 de Agosto Ver tarea Ejercitación 01Z1 E…" at bounding box center [705, 447] width 1004 height 89
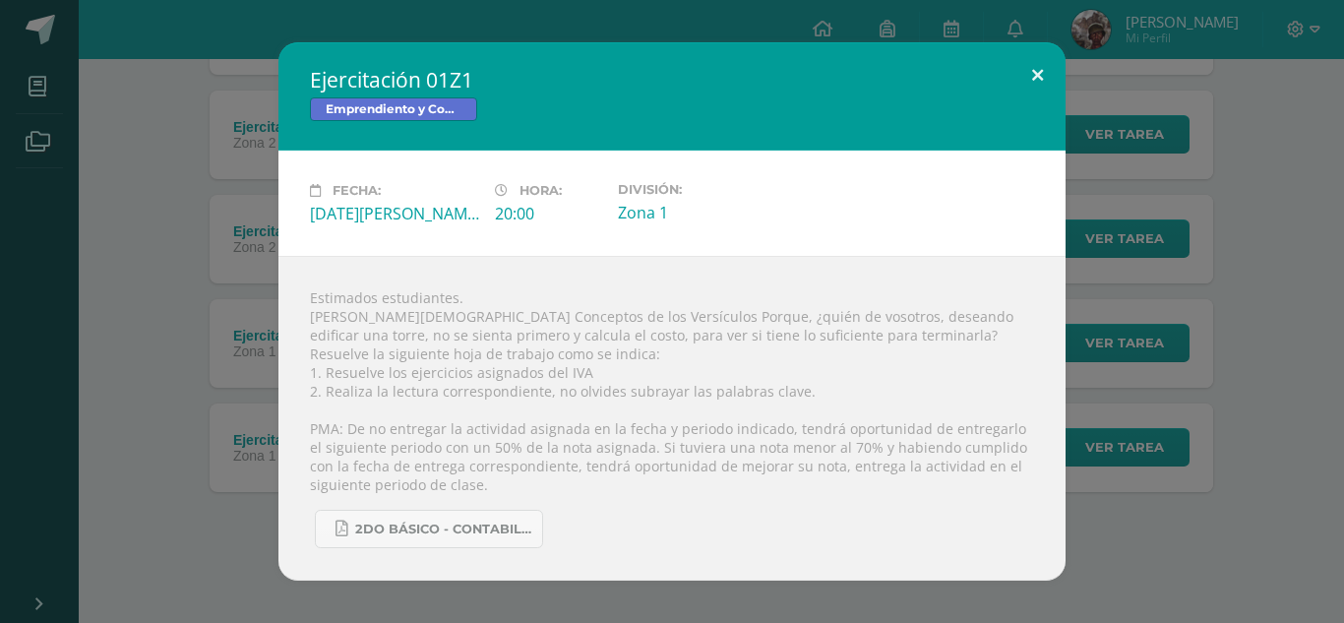
click at [1035, 81] on button at bounding box center [1037, 75] width 56 height 67
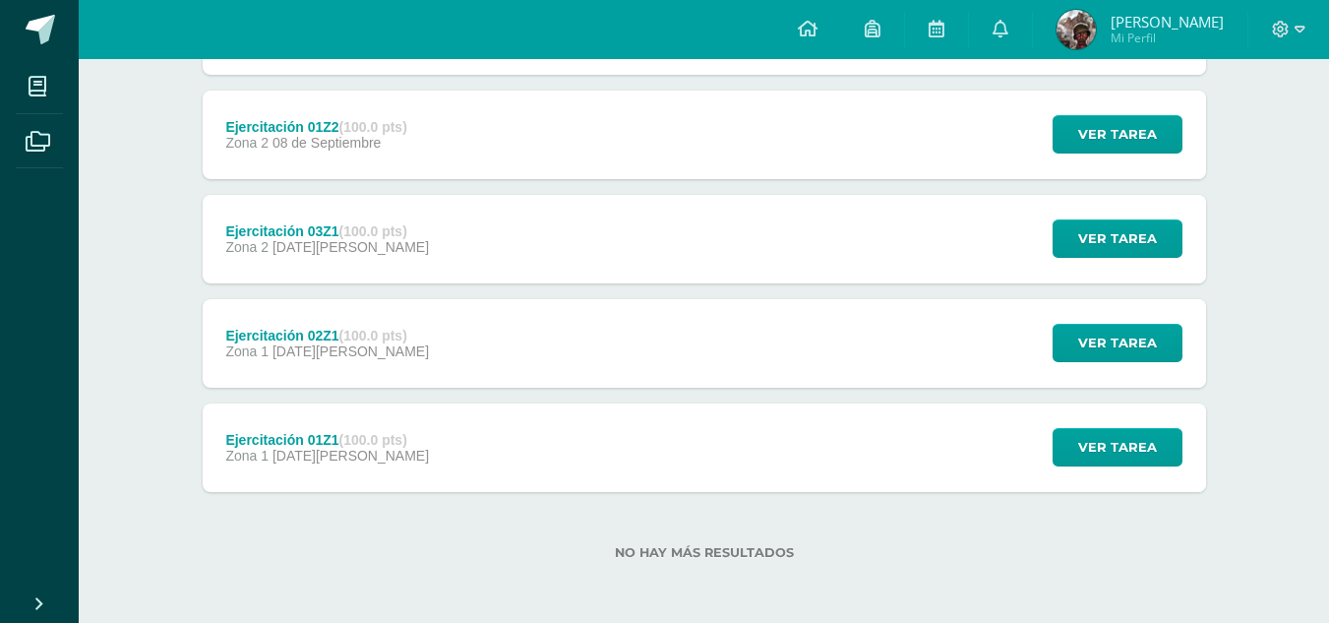
scroll to position [340, 0]
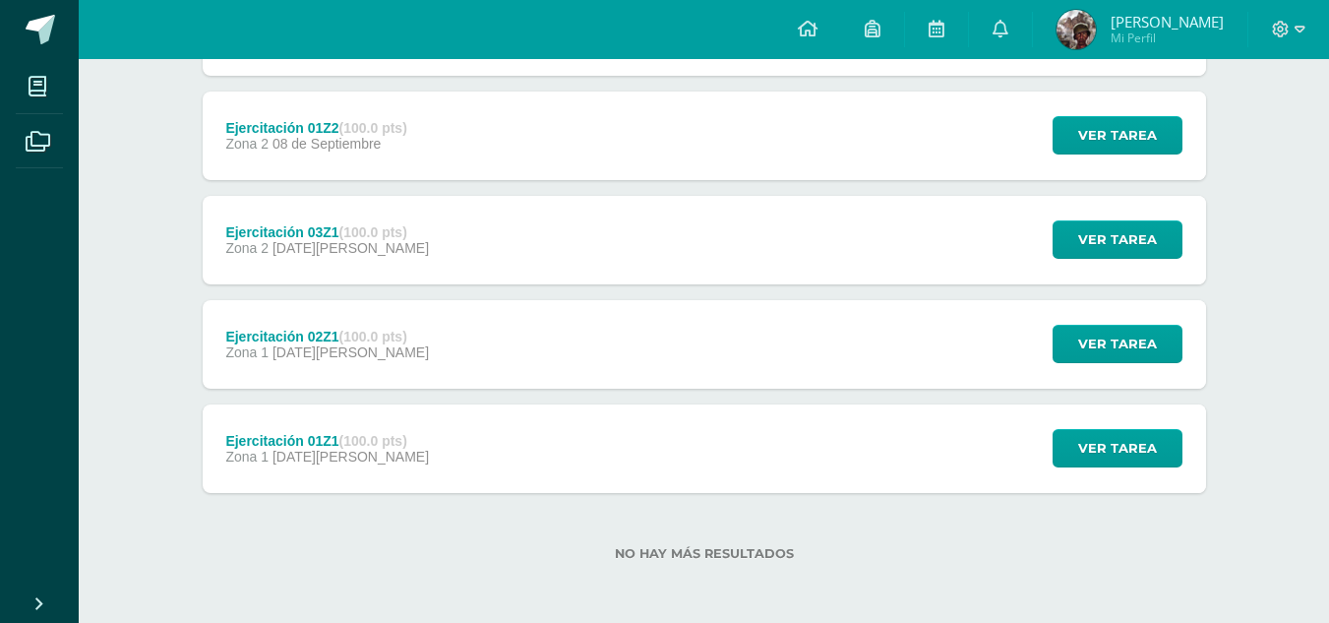
click at [1065, 35] on img at bounding box center [1076, 29] width 39 height 39
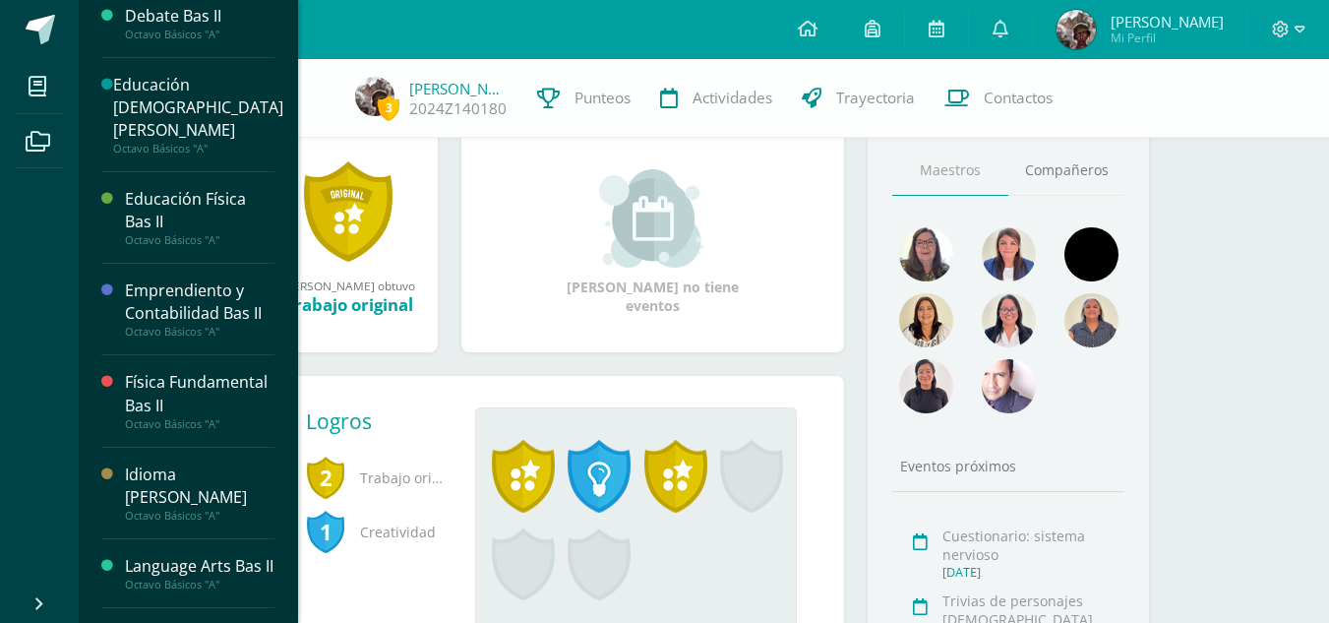
scroll to position [269, 0]
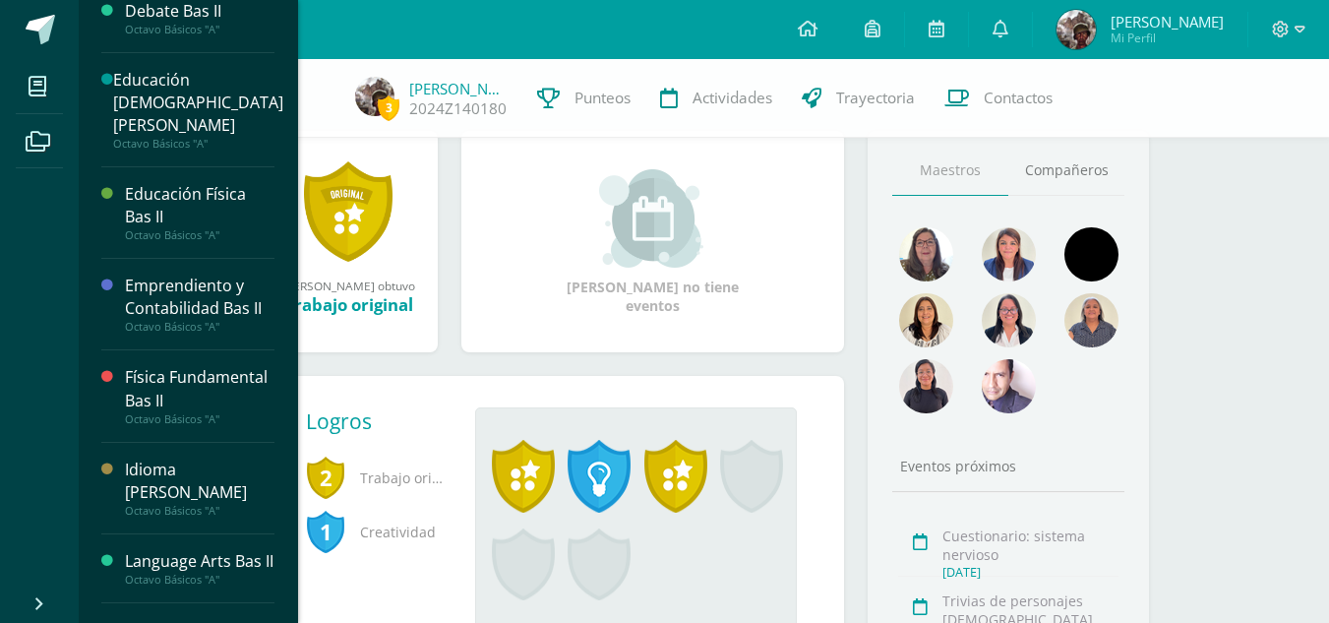
click at [171, 278] on div "Emprendiento y Contabilidad Bas II" at bounding box center [200, 296] width 150 height 45
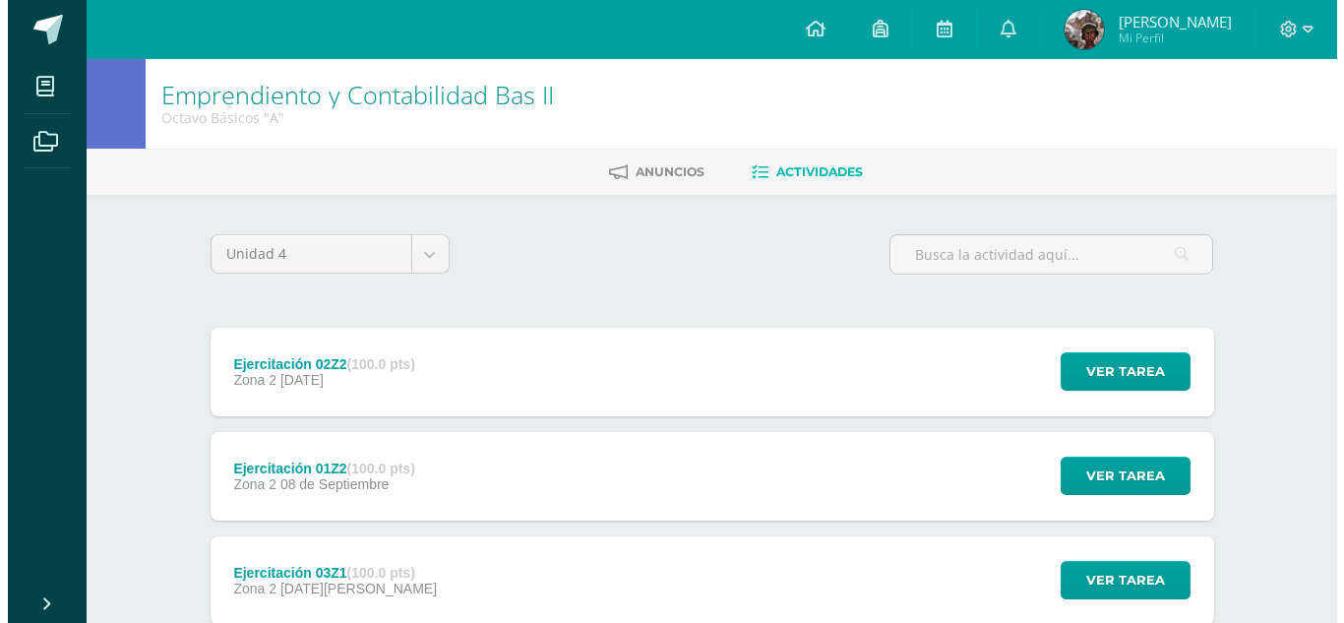
scroll to position [341, 0]
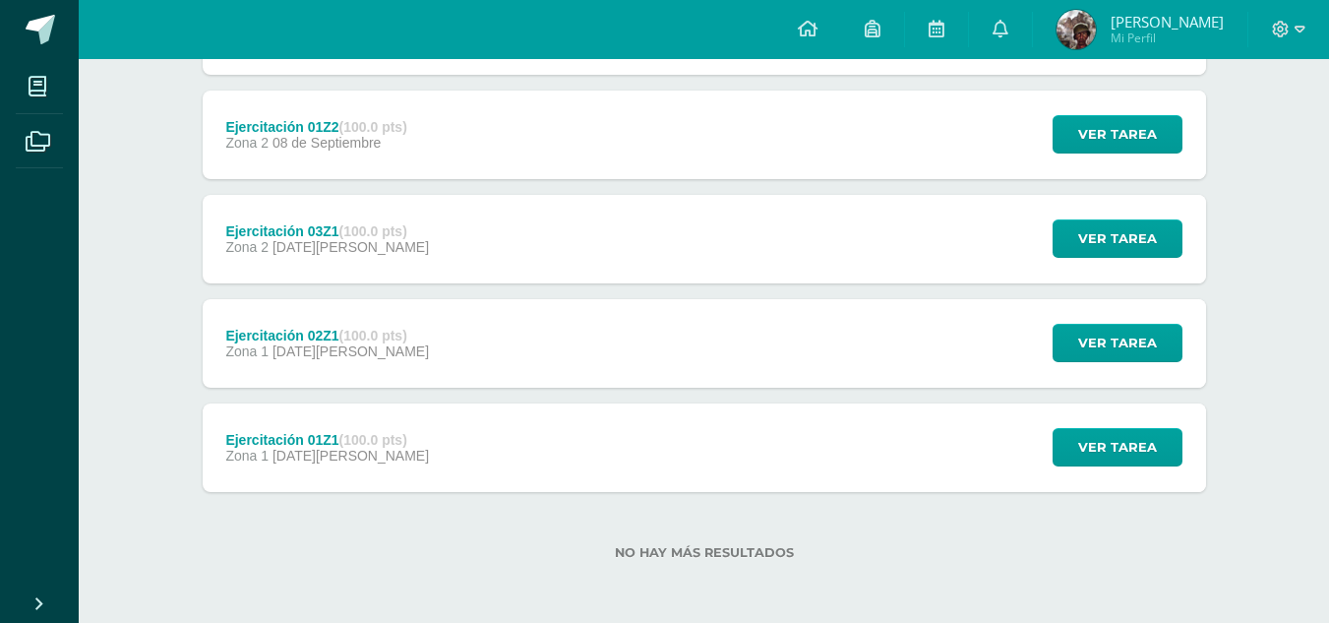
click at [447, 425] on div "Ejercitación 01Z1 (100.0 pts) Zona 1 [DATE][PERSON_NAME] Ver tarea Ejercitación…" at bounding box center [705, 447] width 1004 height 89
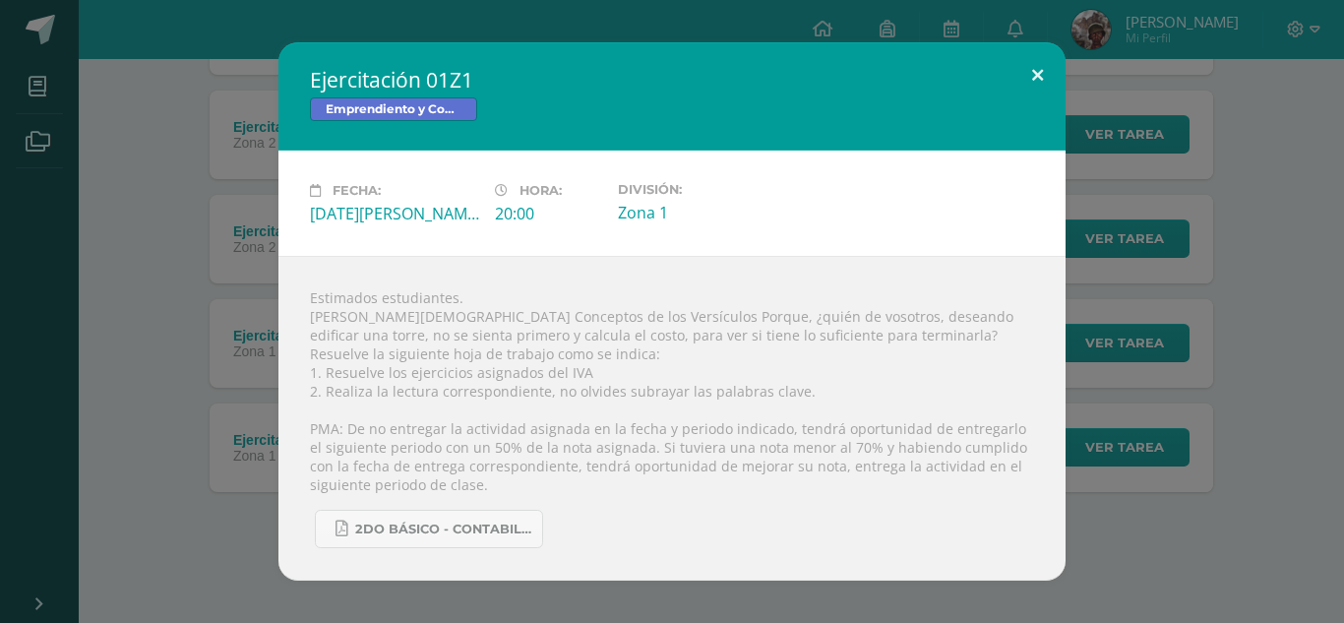
click at [1030, 61] on button at bounding box center [1037, 75] width 56 height 67
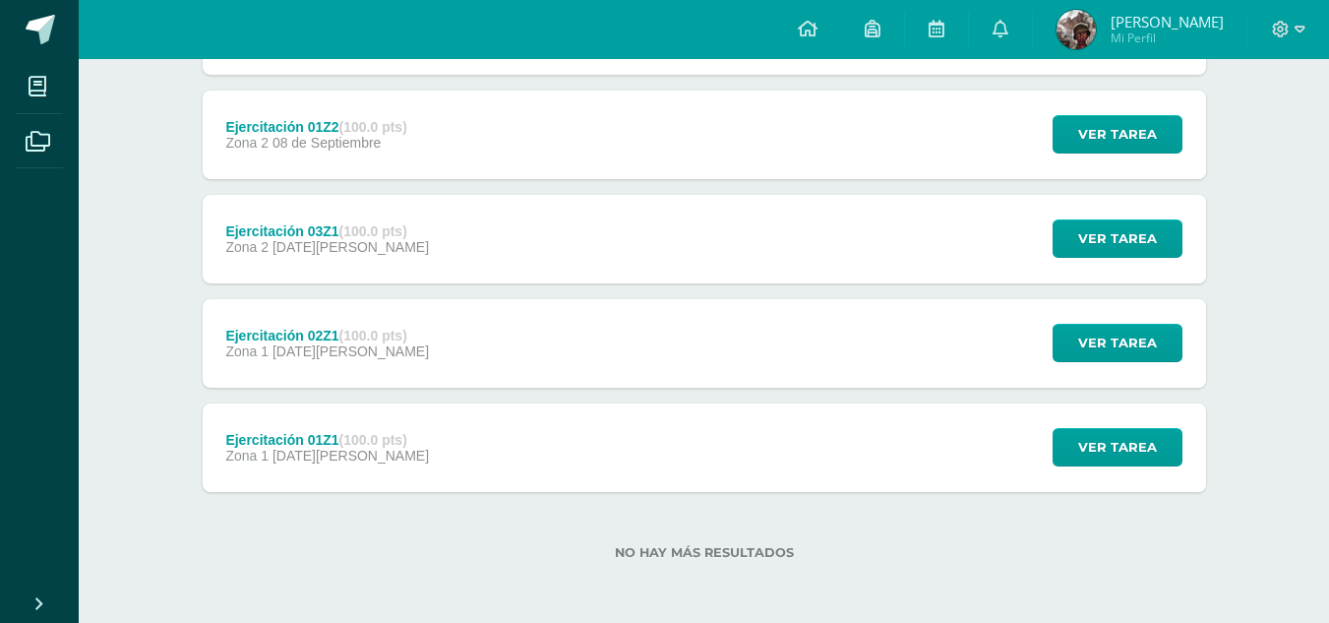
click at [398, 355] on div "Zona 1 [DATE][PERSON_NAME]" at bounding box center [327, 351] width 204 height 16
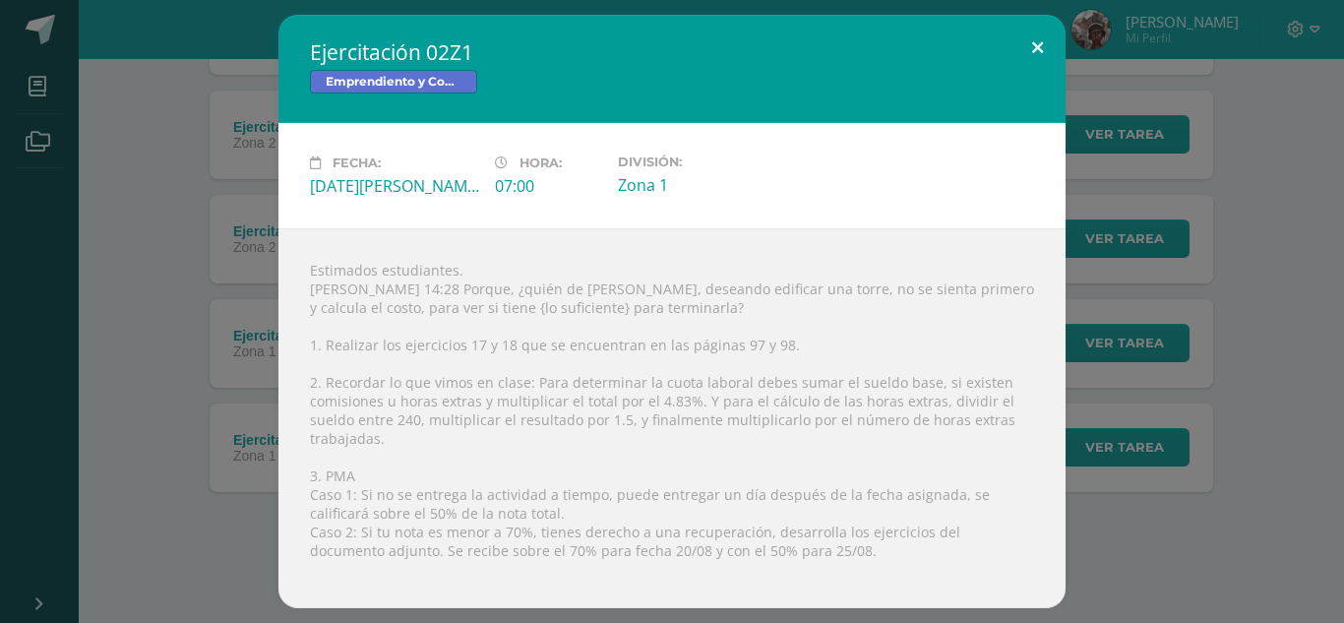
click at [1044, 55] on button at bounding box center [1037, 48] width 56 height 67
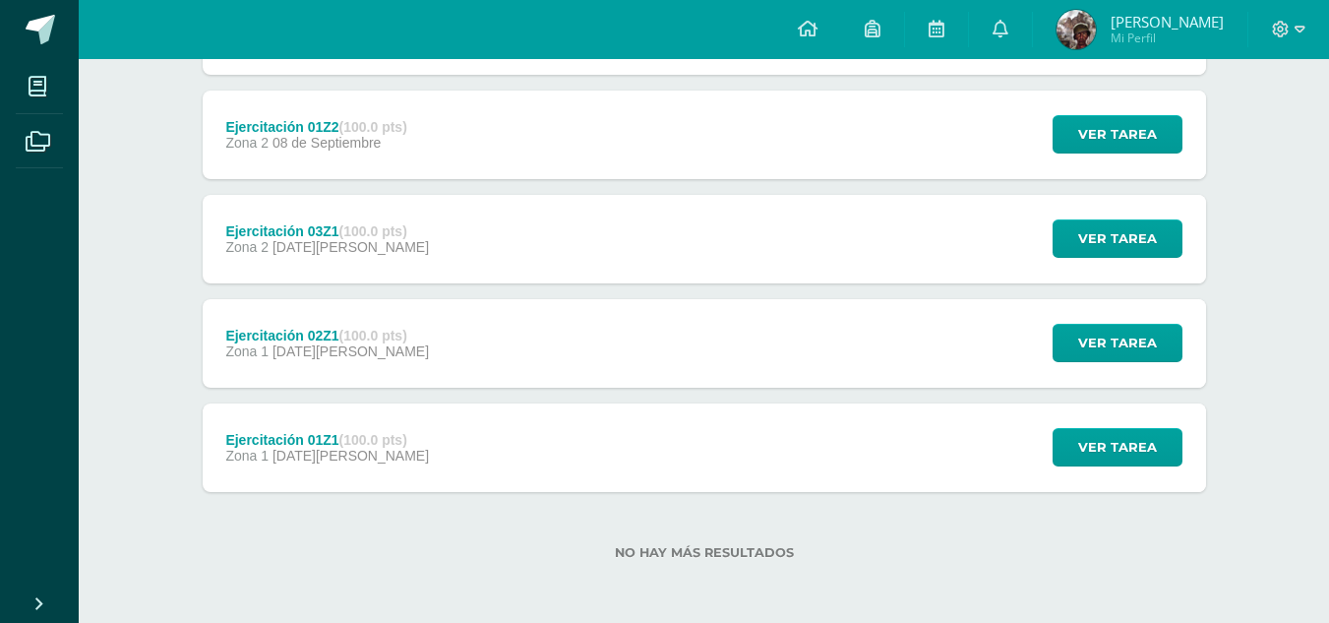
click at [564, 148] on div "Ejercitación 01Z2 (100.0 pts) Zona 2 08 de Septiembre Ver tarea Ejercitación 01…" at bounding box center [705, 135] width 1004 height 89
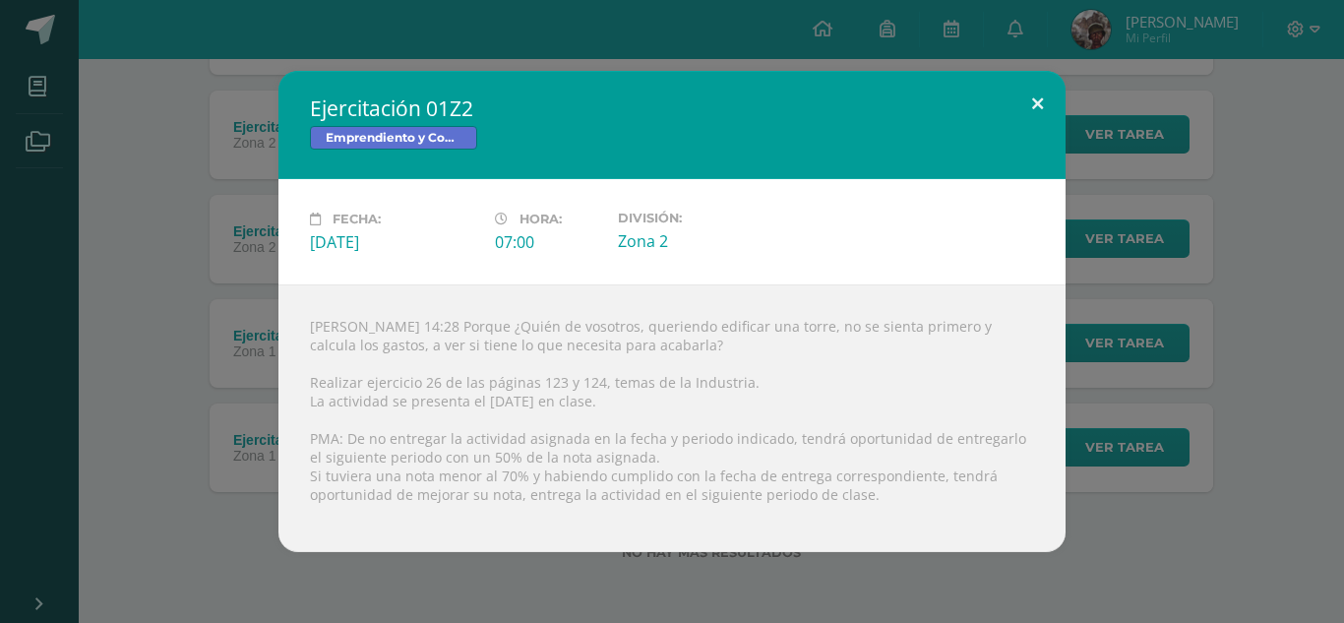
click at [1044, 99] on button at bounding box center [1037, 104] width 56 height 67
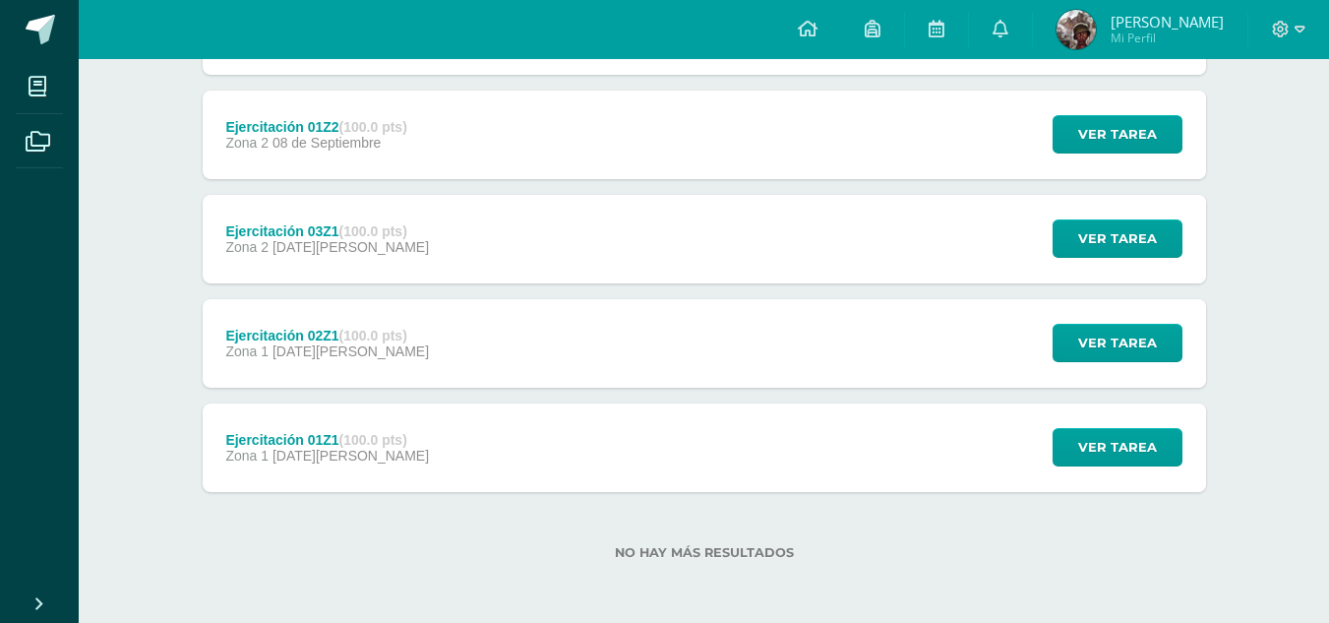
click at [417, 449] on div "Ejercitación 01Z1 (100.0 pts) Zona 1 11 de Agosto" at bounding box center [328, 447] width 250 height 89
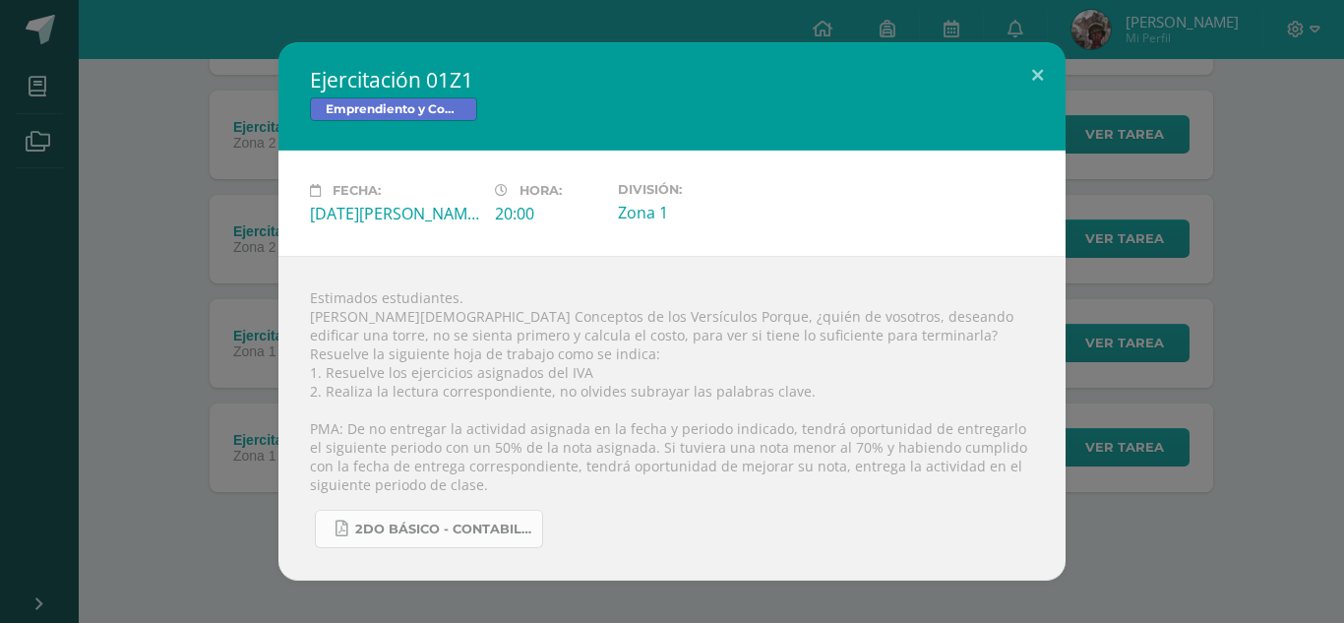
click at [441, 529] on span "2do básico - Contabilidad.pdf" at bounding box center [443, 529] width 177 height 16
